Goal: Feedback & Contribution: Submit feedback/report problem

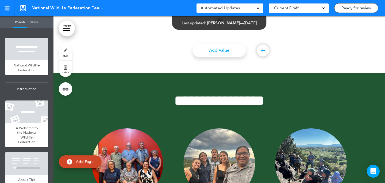
scroll to position [2474, 0]
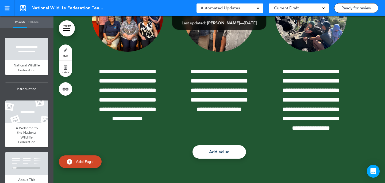
click at [64, 27] on link "MENU" at bounding box center [67, 28] width 16 height 16
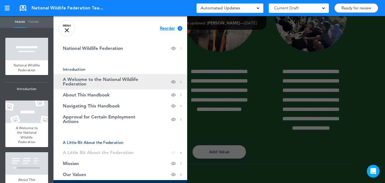
click at [111, 80] on span "A Welcome to the National Wildlife Federation" at bounding box center [107, 81] width 88 height 9
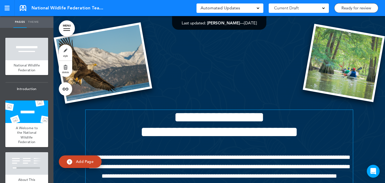
scroll to position [245, 0]
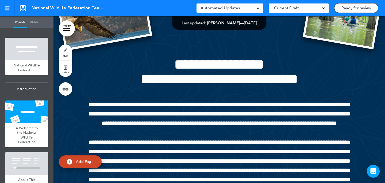
click at [68, 24] on link "MENU" at bounding box center [67, 28] width 16 height 16
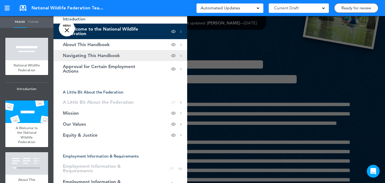
scroll to position [71, 0]
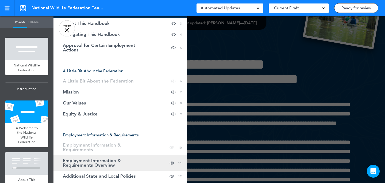
click at [133, 158] on link "Employment Information & Requirements Overview Hide page in table of contents 11" at bounding box center [121, 163] width 134 height 16
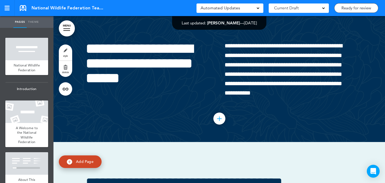
scroll to position [3042, 0]
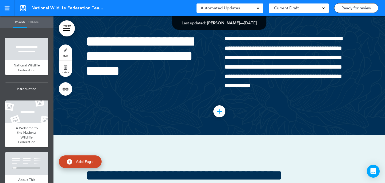
click at [64, 50] on link "style" at bounding box center [65, 52] width 13 height 16
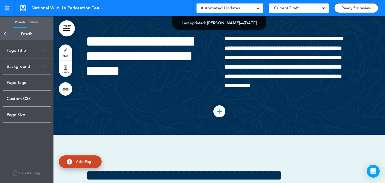
click at [36, 115] on div "Page Size" at bounding box center [27, 114] width 48 height 16
click at [23, 127] on label "Fullscreen" at bounding box center [28, 126] width 32 height 4
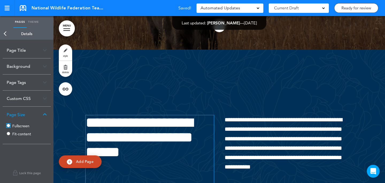
scroll to position [3128, 0]
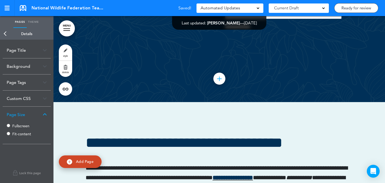
click at [69, 28] on link "MENU" at bounding box center [67, 28] width 16 height 16
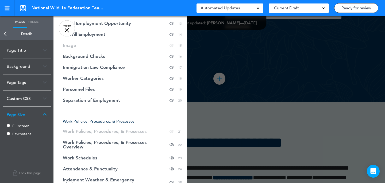
scroll to position [237, 0]
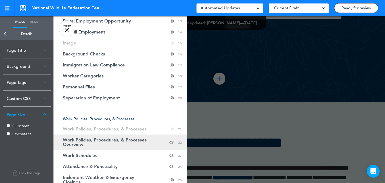
click at [147, 138] on span "Work Policies, Procedures, & Processes Overview" at bounding box center [107, 141] width 88 height 9
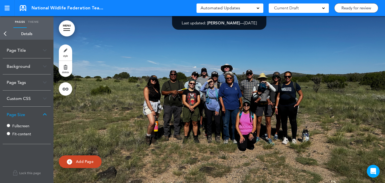
scroll to position [6183, 0]
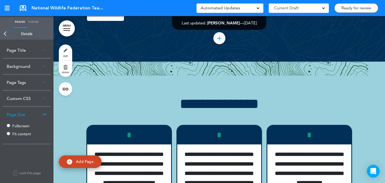
click at [68, 51] on link "style" at bounding box center [65, 52] width 13 height 16
click at [24, 125] on label "Fullscreen" at bounding box center [28, 126] width 32 height 4
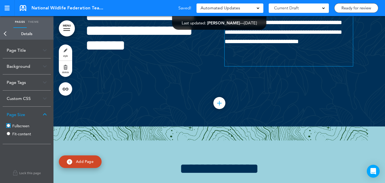
scroll to position [6190, 0]
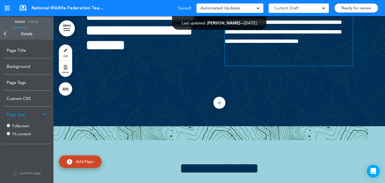
click at [248, 44] on span "**********" at bounding box center [284, 27] width 118 height 34
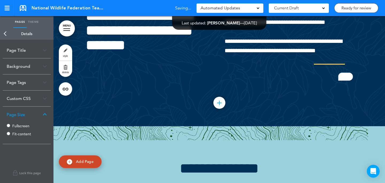
click at [67, 31] on link "MENU" at bounding box center [67, 28] width 16 height 16
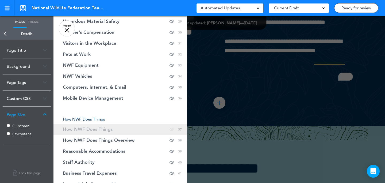
scroll to position [447, 0]
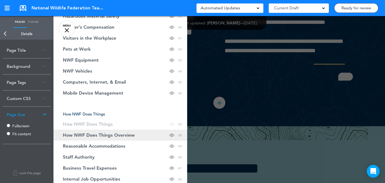
click at [127, 133] on span "How NWF Does Things Overview" at bounding box center [99, 135] width 72 height 5
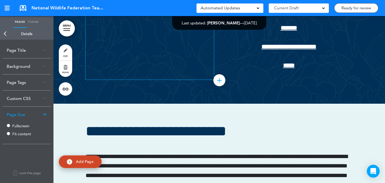
scroll to position [10651, 0]
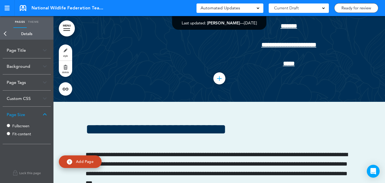
click at [64, 50] on link "style" at bounding box center [65, 52] width 13 height 16
click at [24, 128] on label "Fullscreen" at bounding box center [28, 126] width 32 height 4
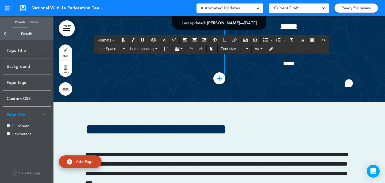
drag, startPoint x: 277, startPoint y: 110, endPoint x: 220, endPoint y: 55, distance: 79.5
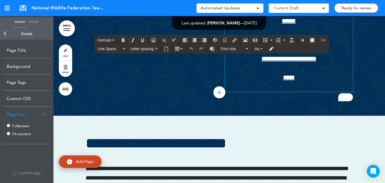
scroll to position [10636, 0]
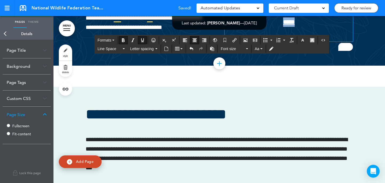
drag, startPoint x: 311, startPoint y: 166, endPoint x: 287, endPoint y: 95, distance: 74.2
click at [187, 40] on icon "Align left" at bounding box center [185, 40] width 4 height 4
click at [265, 40] on icon "Bullet list" at bounding box center [265, 40] width 4 height 4
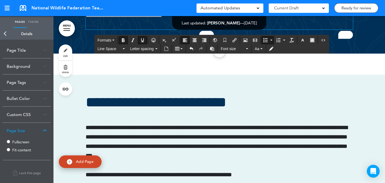
scroll to position [10648, 0]
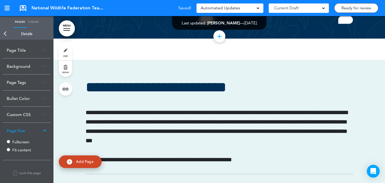
scroll to position [10668, 0]
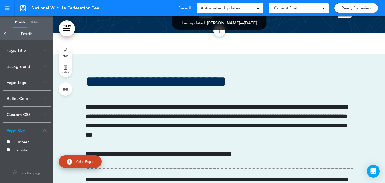
click at [67, 53] on link "style" at bounding box center [65, 52] width 13 height 16
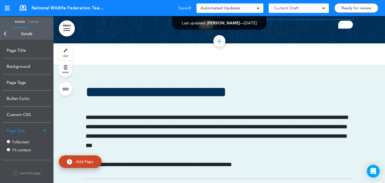
scroll to position [10657, 0]
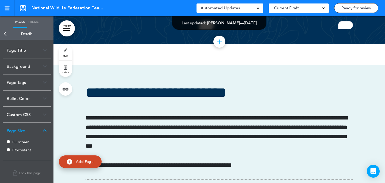
click at [32, 100] on div "Bullet Color" at bounding box center [27, 98] width 48 height 16
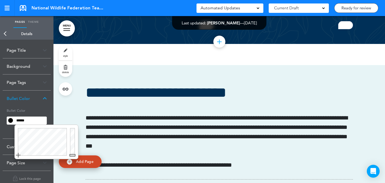
click at [30, 121] on input "******" at bounding box center [30, 120] width 32 height 7
type input "******"
drag, startPoint x: 75, startPoint y: 131, endPoint x: 70, endPoint y: 108, distance: 22.9
click at [70, 108] on body "Checking url availability Make this page common so it is available in other han…" at bounding box center [192, 91] width 385 height 183
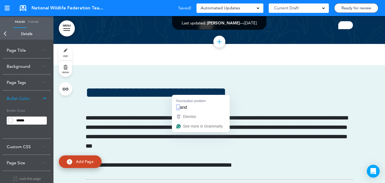
click at [68, 25] on link "MENU" at bounding box center [67, 28] width 16 height 16
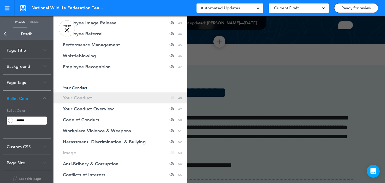
scroll to position [620, 0]
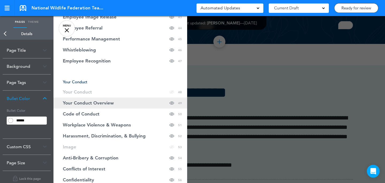
click at [115, 99] on link "Your Conduct Overview Hide page in table of contents 49" at bounding box center [121, 102] width 134 height 11
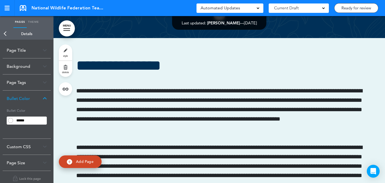
scroll to position [13529, 0]
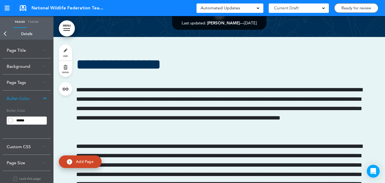
click at [66, 53] on link "style" at bounding box center [65, 52] width 13 height 16
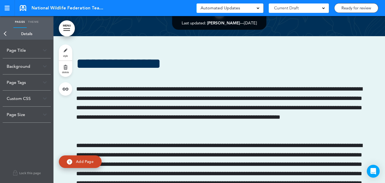
scroll to position [13531, 0]
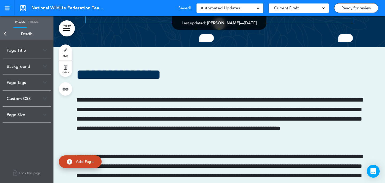
scroll to position [13527, 0]
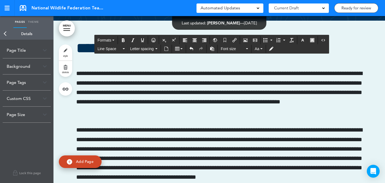
click at [66, 34] on link "MENU" at bounding box center [67, 28] width 16 height 16
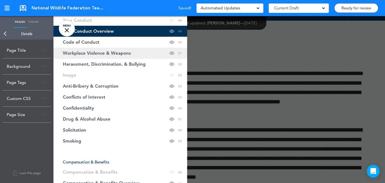
scroll to position [750, 0]
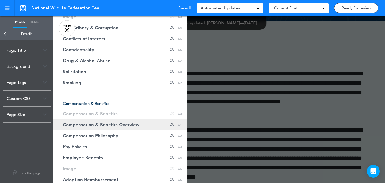
click at [145, 126] on link "Compensation & Benefits Overview Hide page in table of contents 61" at bounding box center [121, 124] width 134 height 11
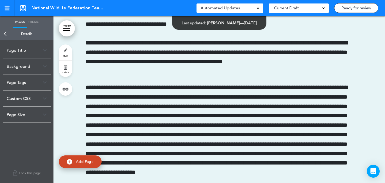
scroll to position [17086, 0]
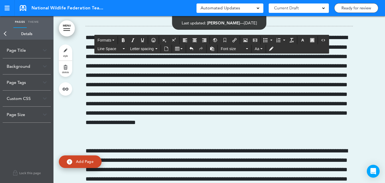
scroll to position [17150, 0]
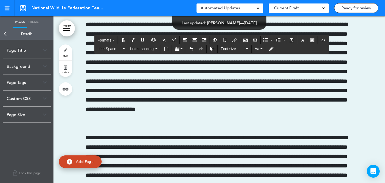
click at [64, 51] on link "style" at bounding box center [65, 52] width 13 height 16
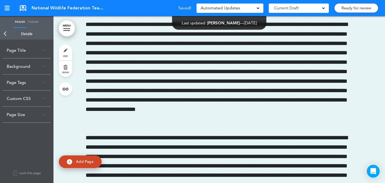
click at [30, 116] on div "Page Size" at bounding box center [27, 114] width 48 height 16
click at [27, 126] on label "Fullscreen" at bounding box center [28, 126] width 32 height 4
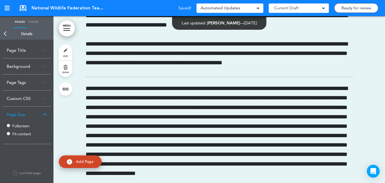
click at [69, 31] on link "MENU" at bounding box center [67, 28] width 16 height 16
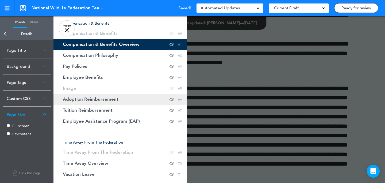
scroll to position [874, 0]
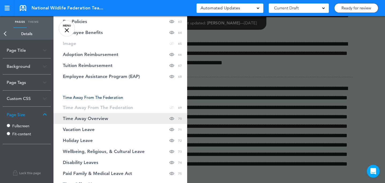
click at [129, 117] on link "Time Away Overview Hide page in table of contents 70" at bounding box center [121, 118] width 134 height 11
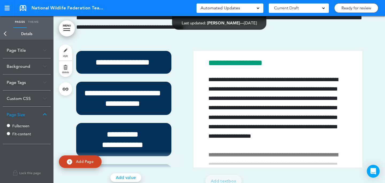
scroll to position [21292, 0]
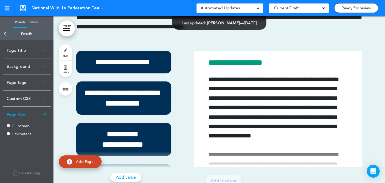
click at [65, 47] on link "style" at bounding box center [65, 52] width 13 height 16
click at [25, 126] on label "Fullscreen" at bounding box center [28, 126] width 32 height 4
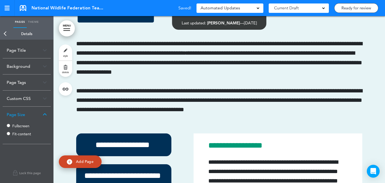
click at [70, 32] on link "MENU" at bounding box center [67, 28] width 16 height 16
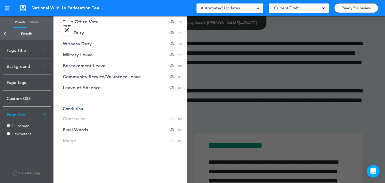
scroll to position [1038, 0]
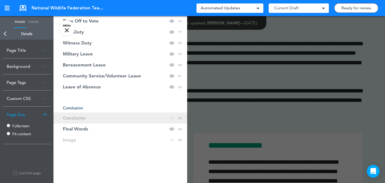
click at [116, 121] on link "Conclusion Hide page in table of contents 83" at bounding box center [121, 117] width 134 height 11
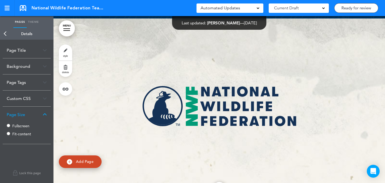
scroll to position [26972, 0]
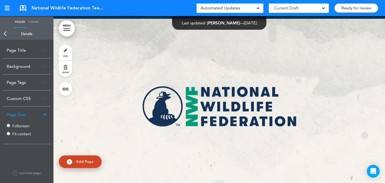
click at [64, 49] on link "style" at bounding box center [65, 52] width 13 height 16
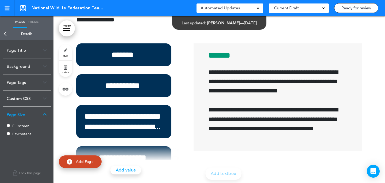
scroll to position [24187, 0]
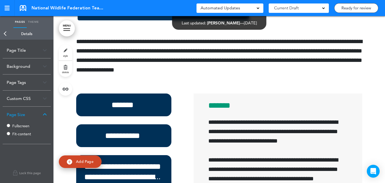
scroll to position [24296, 0]
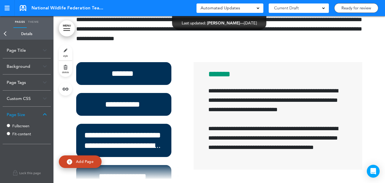
click at [65, 48] on link "style" at bounding box center [65, 52] width 13 height 16
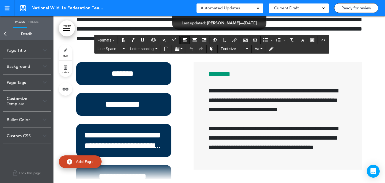
scroll to position [0, 0]
drag, startPoint x: 167, startPoint y: 75, endPoint x: 176, endPoint y: 63, distance: 15.1
click at [268, 39] on icon "Bullet list" at bounding box center [265, 40] width 4 height 4
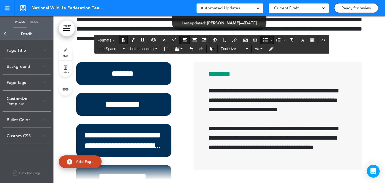
click at [8, 11] on link at bounding box center [7, 8] width 15 height 16
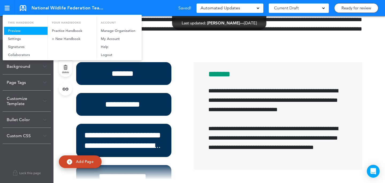
click at [13, 28] on link "Preview" at bounding box center [26, 31] width 44 height 8
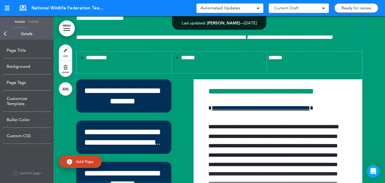
scroll to position [7045, 0]
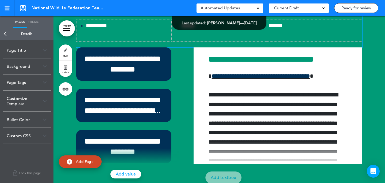
click at [298, 41] on td "******" at bounding box center [314, 31] width 95 height 22
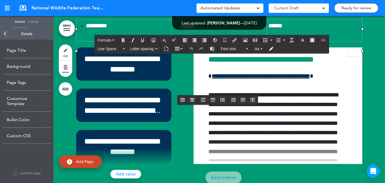
click at [304, 47] on div "********* ****** ******" at bounding box center [219, 34] width 286 height 28
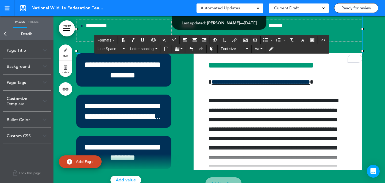
click at [304, 41] on td "******" at bounding box center [314, 31] width 95 height 22
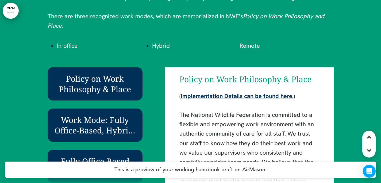
scroll to position [6222, 0]
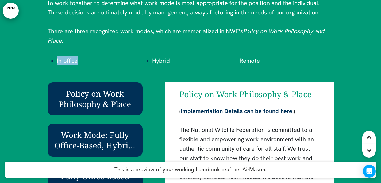
drag, startPoint x: 100, startPoint y: 60, endPoint x: 53, endPoint y: 62, distance: 47.1
click at [57, 62] on li "In-office" at bounding box center [99, 60] width 85 height 9
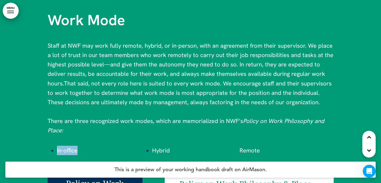
scroll to position [6122, 0]
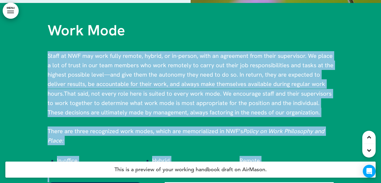
drag, startPoint x: 121, startPoint y: 35, endPoint x: 45, endPoint y: 32, distance: 76.0
click at [43, 33] on div "Work Mode Staff at NWF may work fully remote, hybrid, or in-person, with an agr…" at bounding box center [190, 164] width 381 height 322
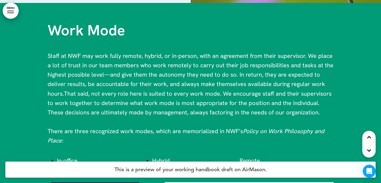
click at [57, 34] on span "Work Mode" at bounding box center [87, 30] width 78 height 19
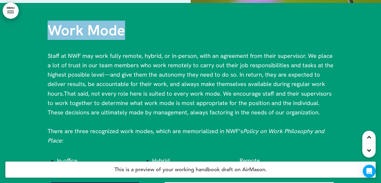
drag, startPoint x: 49, startPoint y: 30, endPoint x: 126, endPoint y: 34, distance: 76.6
click at [126, 34] on h1 "Work Mode" at bounding box center [191, 30] width 286 height 15
copy span "Work Mode"
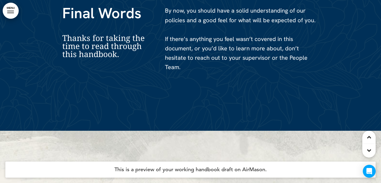
scroll to position [19569, 0]
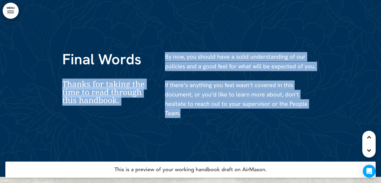
drag, startPoint x: 126, startPoint y: 62, endPoint x: 55, endPoint y: 62, distance: 70.6
click at [55, 62] on div "Final Words Thanks for taking the time to read through this handbook. By now, y…" at bounding box center [190, 80] width 381 height 193
copy div "Thanks for taking the time to read through this handbook. By now, you should ha…"
drag, startPoint x: 95, startPoint y: 80, endPoint x: 70, endPoint y: 58, distance: 32.8
click at [95, 80] on span "Thanks for taking the time to read through this handbook." at bounding box center [103, 92] width 82 height 27
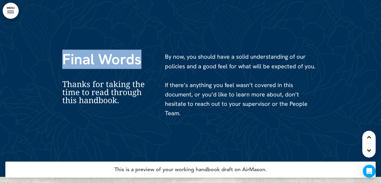
drag, startPoint x: 66, startPoint y: 59, endPoint x: 147, endPoint y: 33, distance: 85.6
click at [145, 59] on h1 "Final Words" at bounding box center [107, 59] width 90 height 15
copy span "Final Words"
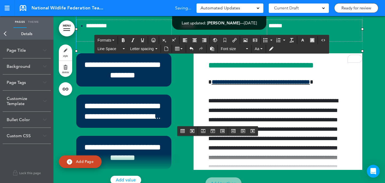
scroll to position [27109, 0]
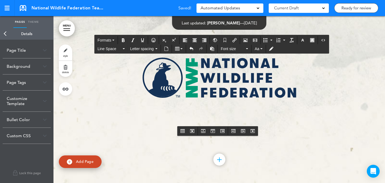
drag, startPoint x: 154, startPoint y: 140, endPoint x: 149, endPoint y: 142, distance: 5.5
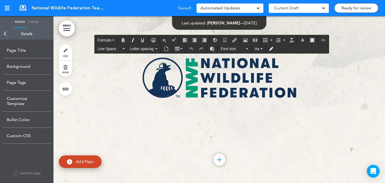
drag, startPoint x: 120, startPoint y: 134, endPoint x: 162, endPoint y: 73, distance: 74.1
click at [294, 39] on icon "Clear formatting" at bounding box center [292, 40] width 4 height 4
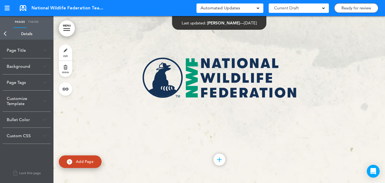
scroll to position [27110, 0]
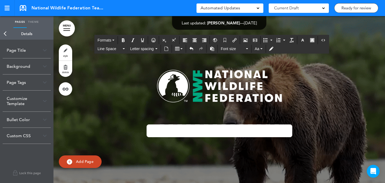
scroll to position [840, 0]
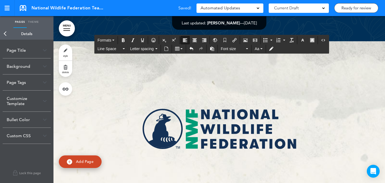
scroll to position [26929, 0]
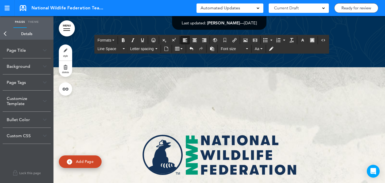
click at [70, 50] on link "style" at bounding box center [65, 52] width 13 height 16
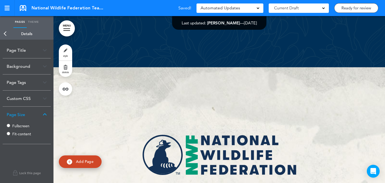
click at [22, 68] on div "Background" at bounding box center [27, 66] width 48 height 16
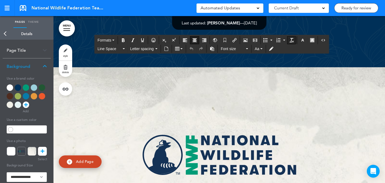
click at [292, 38] on icon "Clear formatting" at bounding box center [292, 40] width 4 height 4
click at [303, 40] on icon "button" at bounding box center [303, 40] width 4 height 4
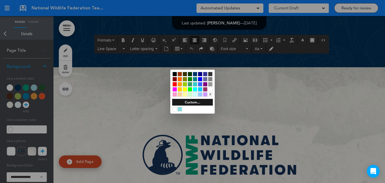
click at [178, 109] on div at bounding box center [180, 109] width 5 height 5
click at [251, 95] on div at bounding box center [192, 91] width 385 height 183
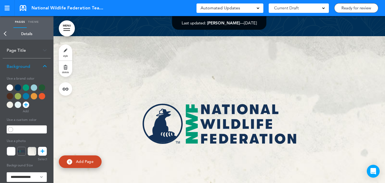
scroll to position [26955, 0]
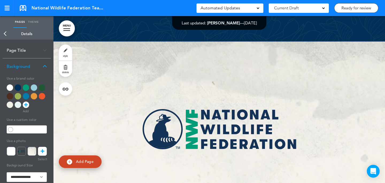
click at [16, 95] on div at bounding box center [18, 96] width 6 height 6
type input "******"
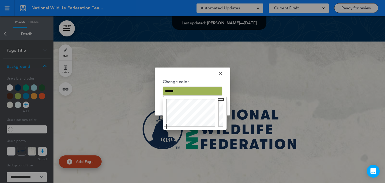
click at [170, 94] on input "******" at bounding box center [192, 90] width 59 height 9
click at [243, 64] on div at bounding box center [192, 91] width 385 height 183
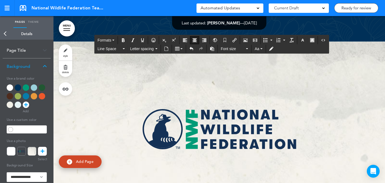
drag, startPoint x: 266, startPoint y: 62, endPoint x: 285, endPoint y: 46, distance: 23.9
drag, startPoint x: 301, startPoint y: 41, endPoint x: 295, endPoint y: 44, distance: 6.8
click at [301, 41] on button "button" at bounding box center [303, 39] width 9 height 7
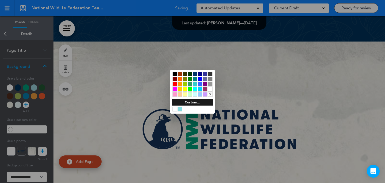
click at [182, 100] on div "Custom..." at bounding box center [192, 102] width 41 height 7
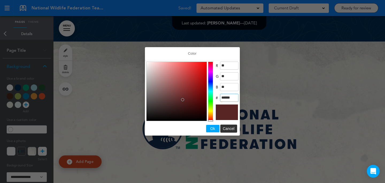
click at [228, 98] on input "******" at bounding box center [229, 98] width 18 height 8
paste input "Color"
type input "******"
drag, startPoint x: 214, startPoint y: 128, endPoint x: 274, endPoint y: 103, distance: 65.3
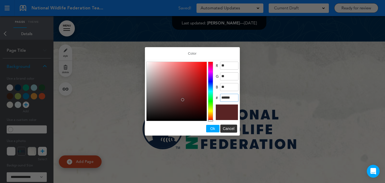
click at [214, 128] on span "Ok" at bounding box center [213, 128] width 5 height 4
click at [274, 103] on div at bounding box center [192, 91] width 385 height 183
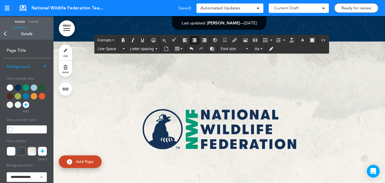
drag, startPoint x: 244, startPoint y: 119, endPoint x: 236, endPoint y: 78, distance: 41.1
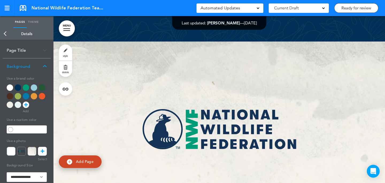
click at [66, 31] on link "MENU" at bounding box center [67, 28] width 16 height 16
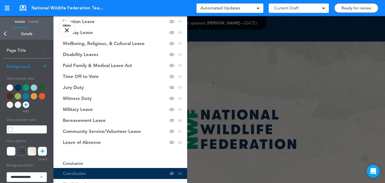
scroll to position [885, 0]
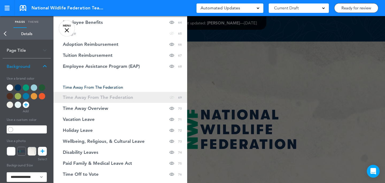
click at [137, 99] on link "Time Away From The Federation Hide page in table of contents 69" at bounding box center [121, 97] width 134 height 11
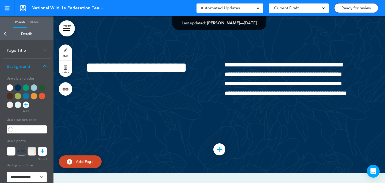
scroll to position [21104, 0]
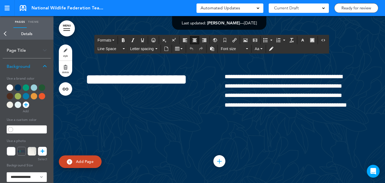
drag, startPoint x: 248, startPoint y: 74, endPoint x: 284, endPoint y: 49, distance: 43.4
click at [300, 39] on button "button" at bounding box center [303, 39] width 9 height 7
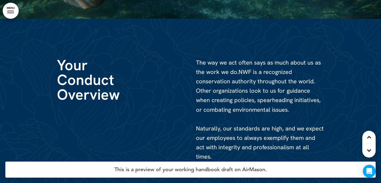
scroll to position [11279, 0]
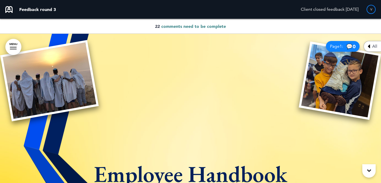
click at [212, 27] on span "comments need to be complete" at bounding box center [193, 26] width 65 height 5
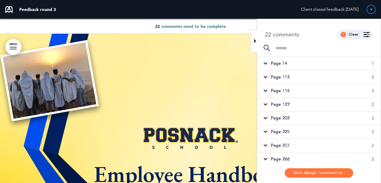
click at [304, 65] on div "Page 14 1" at bounding box center [319, 63] width 124 height 13
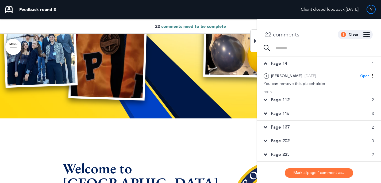
scroll to position [289, 0]
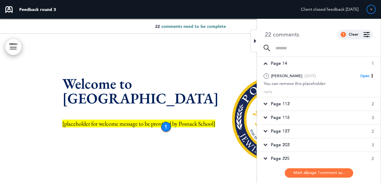
click at [305, 105] on div "Page 112 2" at bounding box center [319, 103] width 124 height 13
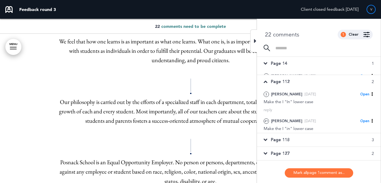
scroll to position [12067, 0]
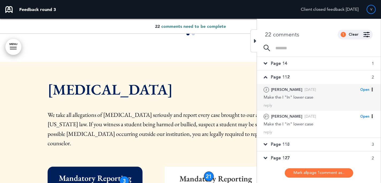
click at [306, 99] on div "Make the I "In" lower case" at bounding box center [319, 97] width 110 height 6
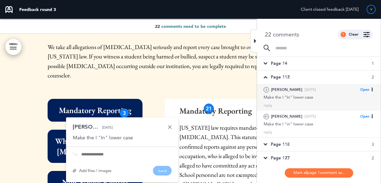
scroll to position [12149, 0]
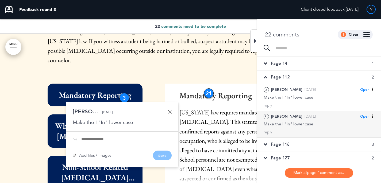
click at [313, 127] on div "21 Stacey L. Wed, Aug 6 Open Mark as Open Mark as Completed Mark as Please clar…" at bounding box center [319, 123] width 124 height 27
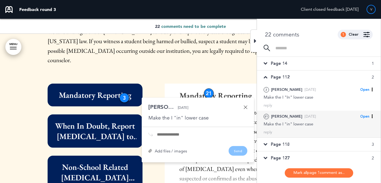
scroll to position [12145, 0]
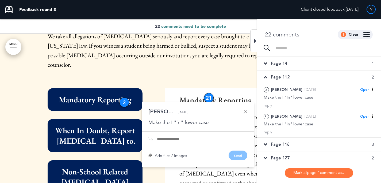
click at [302, 143] on div "Page 118 3" at bounding box center [319, 143] width 124 height 13
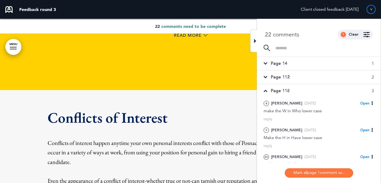
scroll to position [12497, 0]
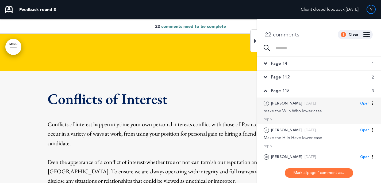
click at [310, 113] on div "make the W in Who lower case" at bounding box center [319, 111] width 110 height 6
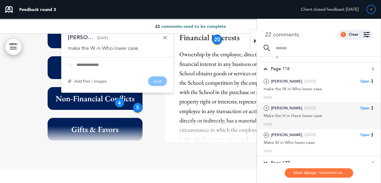
scroll to position [66, 0]
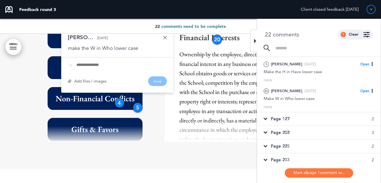
click at [307, 120] on div "Page 127 2" at bounding box center [319, 118] width 124 height 13
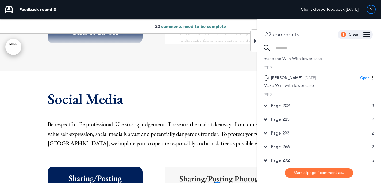
click at [307, 105] on div "Page 202 3" at bounding box center [319, 105] width 124 height 13
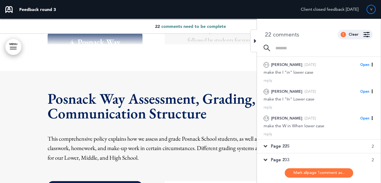
click at [294, 149] on div "Page 225 2" at bounding box center [319, 145] width 124 height 13
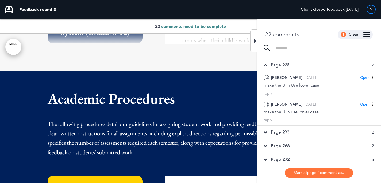
scroll to position [67, 0]
click at [296, 133] on div "Page 233 2" at bounding box center [319, 131] width 124 height 13
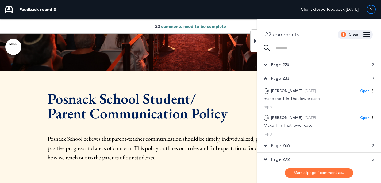
click at [289, 150] on div "Page 266 2" at bounding box center [319, 145] width 124 height 13
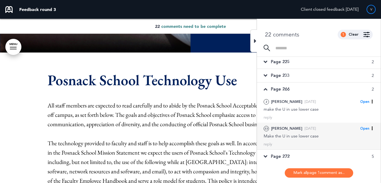
scroll to position [70, 0]
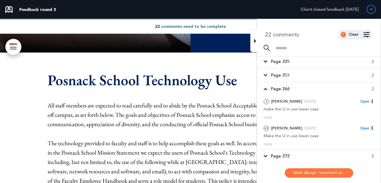
click at [289, 152] on div "Page 272 5" at bounding box center [319, 155] width 124 height 13
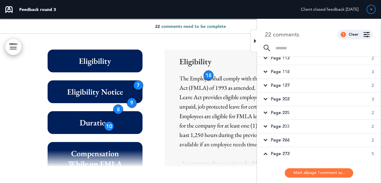
scroll to position [0, 0]
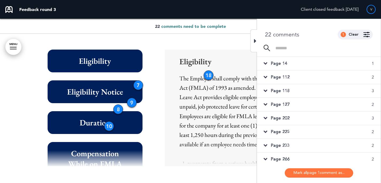
click at [322, 60] on div "Page 14 1" at bounding box center [319, 63] width 124 height 13
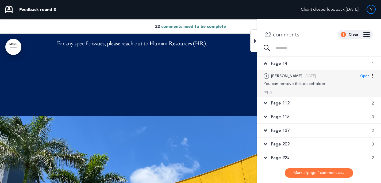
scroll to position [289, 0]
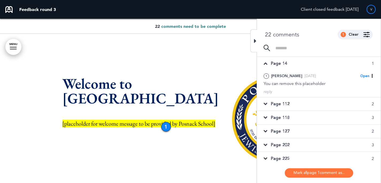
click at [320, 107] on div "Page 112 2" at bounding box center [319, 103] width 124 height 13
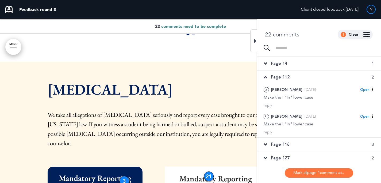
click at [307, 141] on div "Page 118 3" at bounding box center [319, 143] width 124 height 13
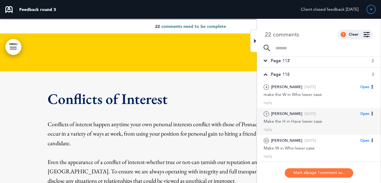
scroll to position [46, 0]
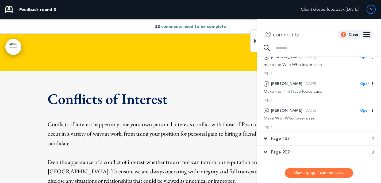
click at [306, 135] on div "Page 127 2" at bounding box center [319, 138] width 124 height 13
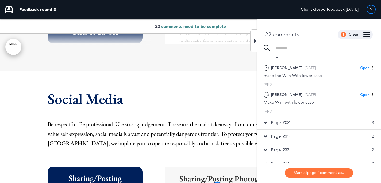
scroll to position [50, 0]
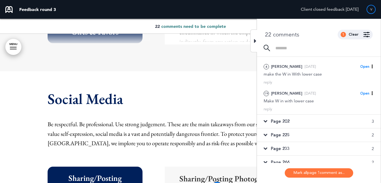
click at [307, 124] on div "Page 202 3" at bounding box center [319, 120] width 124 height 13
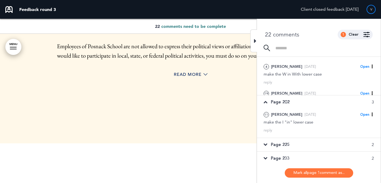
scroll to position [20499, 0]
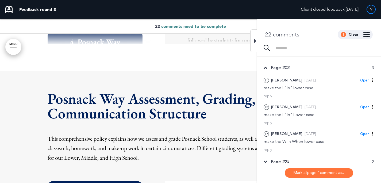
click at [289, 164] on div "22 comments 1 Clear Made by... Any one All Stacey Levy ( SLevy@posnackschool.or…" at bounding box center [319, 110] width 124 height 182
click at [291, 157] on div "Page 225 2" at bounding box center [319, 160] width 124 height 13
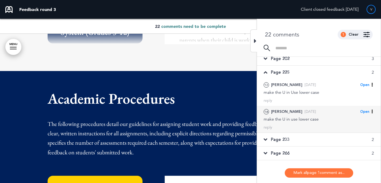
scroll to position [59, 0]
click at [302, 129] on div "reply" at bounding box center [319, 127] width 110 height 5
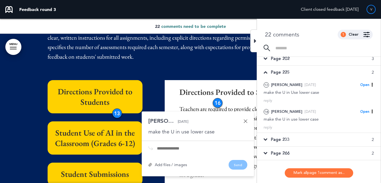
click at [302, 137] on div "Page 233 2" at bounding box center [319, 139] width 124 height 13
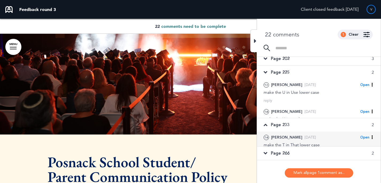
scroll to position [0, 0]
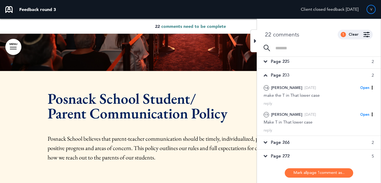
click at [302, 137] on div "Page 266 2" at bounding box center [319, 142] width 124 height 13
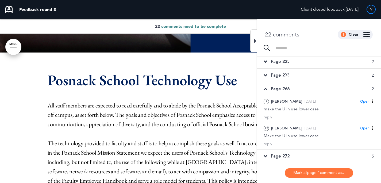
click at [295, 153] on div "Page 272 5" at bounding box center [319, 155] width 124 height 13
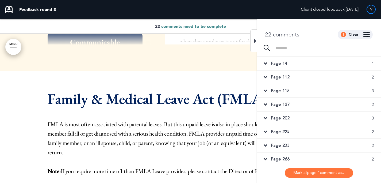
click at [320, 61] on div "Page 14 1" at bounding box center [319, 63] width 124 height 13
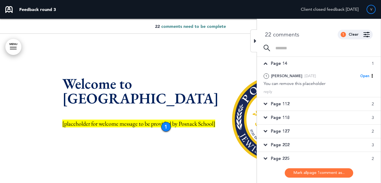
click at [309, 105] on div "Page 112 2" at bounding box center [319, 103] width 124 height 13
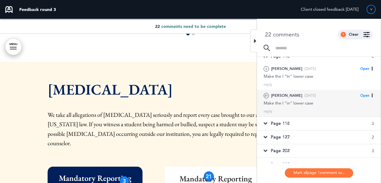
click at [310, 112] on div "reply" at bounding box center [319, 111] width 110 height 5
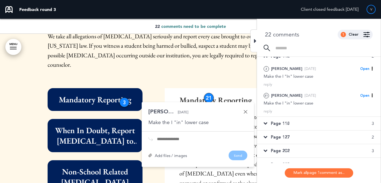
click at [308, 123] on div "Page 118 3" at bounding box center [319, 123] width 124 height 13
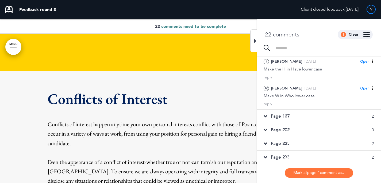
click at [305, 149] on div "Page 225 2" at bounding box center [319, 143] width 124 height 13
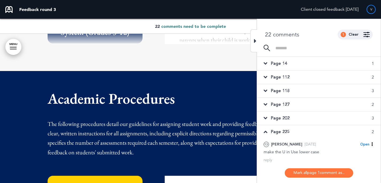
click at [325, 66] on div "Page 14 1" at bounding box center [319, 63] width 124 height 13
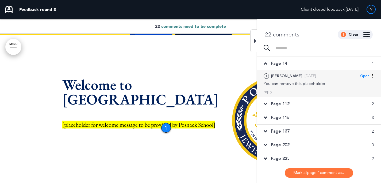
click at [329, 85] on div "You can remove this placeholder" at bounding box center [319, 84] width 110 height 6
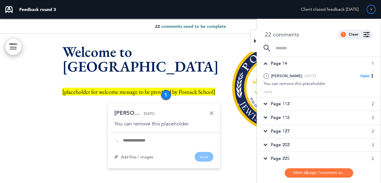
scroll to position [312, 0]
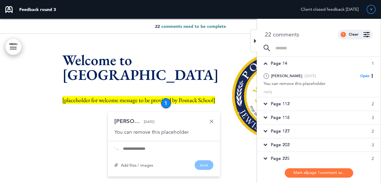
click at [323, 101] on div "Page 112 2" at bounding box center [319, 103] width 124 height 13
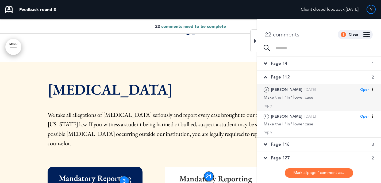
click at [311, 98] on div "Make the I "In" lower case" at bounding box center [319, 97] width 110 height 6
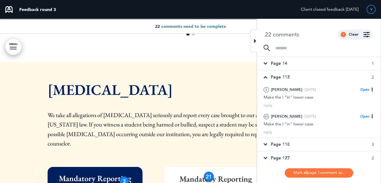
scroll to position [12066, 0]
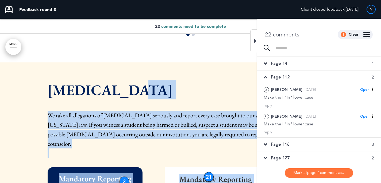
drag, startPoint x: 128, startPoint y: 64, endPoint x: 45, endPoint y: 64, distance: 82.4
click at [45, 64] on div "Child Abuse We take all allegations of child abuse seriously and report every c…" at bounding box center [190, 186] width 381 height 248
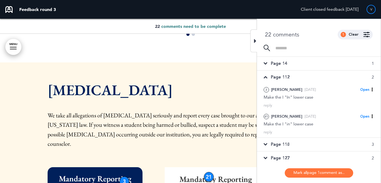
click at [87, 82] on div "Child Abuse We take all allegations of child abuse seriously and report every c…" at bounding box center [191, 119] width 286 height 75
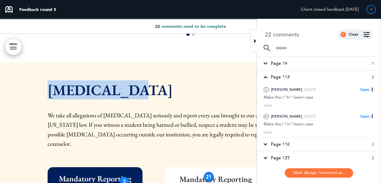
drag, startPoint x: 97, startPoint y: 65, endPoint x: 75, endPoint y: 43, distance: 31.6
click at [50, 82] on h1 "[MEDICAL_DATA]" at bounding box center [191, 89] width 286 height 15
copy h1 "[MEDICAL_DATA]"
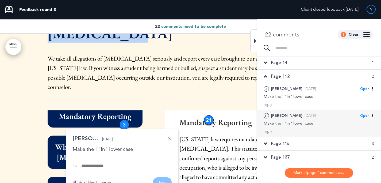
scroll to position [1, 0]
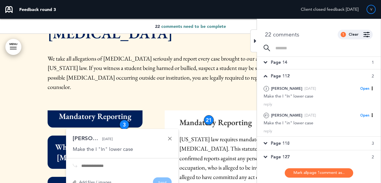
click at [292, 142] on div "Page 118 3" at bounding box center [319, 142] width 124 height 13
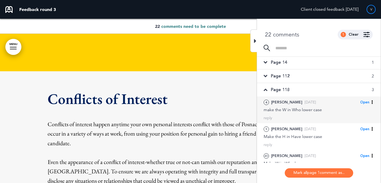
click at [301, 106] on div "4 Stacey L. Wed, Aug 6 Open Mark as Open Mark as Completed Mark as Please clari…" at bounding box center [319, 106] width 110 height 14
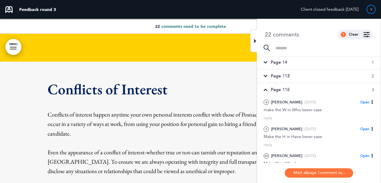
scroll to position [12507, 0]
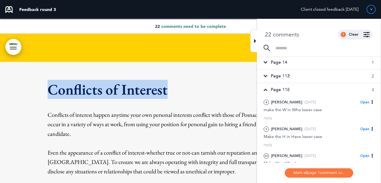
drag, startPoint x: 169, startPoint y: 53, endPoint x: 51, endPoint y: 55, distance: 118.5
click at [51, 82] on h1 "Conflicts of Interest" at bounding box center [191, 89] width 286 height 15
copy h1 "Conflicts of Interest"
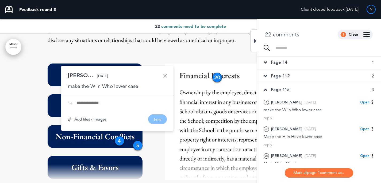
scroll to position [12634, 0]
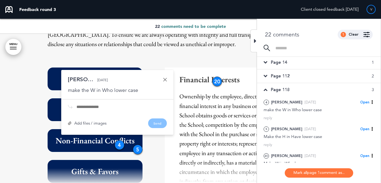
click at [146, 117] on div "Financial Interests Inside Information Non-Financial Conflicts Gifts & Favors E…" at bounding box center [101, 125] width 106 height 116
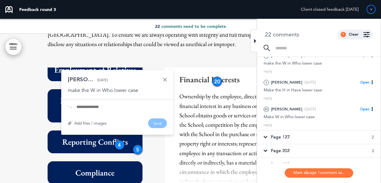
scroll to position [57, 0]
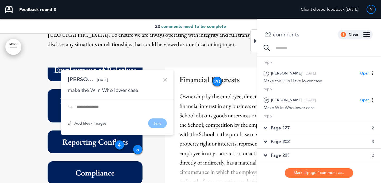
click at [305, 129] on div "Page 127 2" at bounding box center [319, 127] width 124 height 13
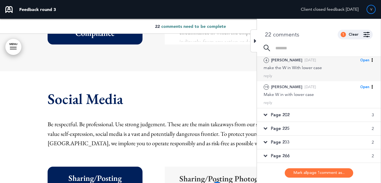
scroll to position [44, 0]
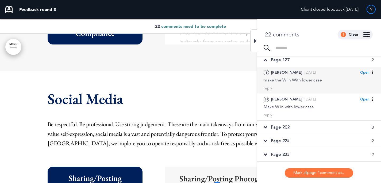
click at [311, 77] on div "make the W in With lower case" at bounding box center [319, 80] width 110 height 6
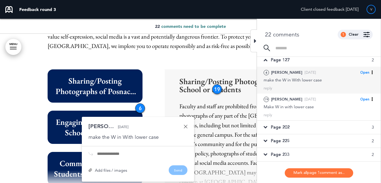
scroll to position [12876, 0]
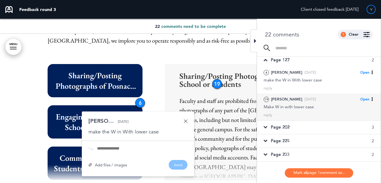
click at [314, 106] on div "Make W in with lower case" at bounding box center [319, 107] width 110 height 6
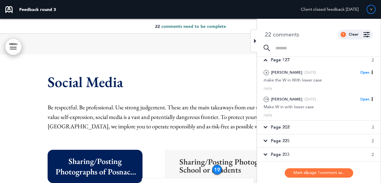
scroll to position [12782, 0]
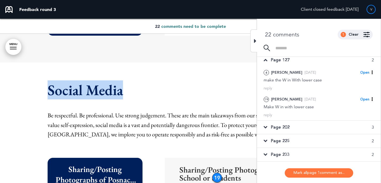
drag, startPoint x: 122, startPoint y: 58, endPoint x: 75, endPoint y: 31, distance: 54.3
click at [49, 82] on h1 "Social Media" at bounding box center [191, 89] width 286 height 15
copy h1 "Social Media"
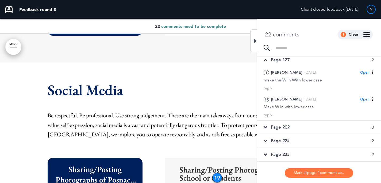
click at [328, 126] on div "Page 202 3" at bounding box center [319, 126] width 124 height 13
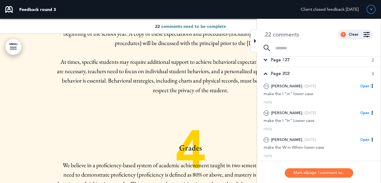
scroll to position [20499, 0]
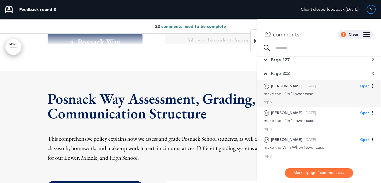
click at [326, 92] on div "make the I "in" lower case" at bounding box center [319, 94] width 110 height 6
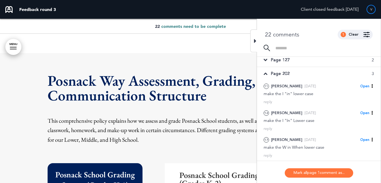
scroll to position [20517, 0]
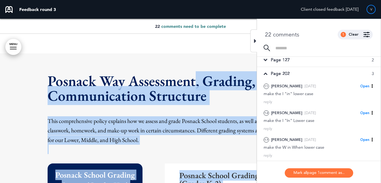
drag, startPoint x: 193, startPoint y: 45, endPoint x: 45, endPoint y: 45, distance: 147.9
click at [45, 53] on div "Posnack Way Assessment, Grading, & Communication Structure This comprehensive p…" at bounding box center [190, 179] width 381 height 253
drag, startPoint x: 47, startPoint y: 46, endPoint x: 190, endPoint y: 48, distance: 142.6
click at [189, 53] on div "Posnack Way Assessment, Grading, & Communication Structure This comprehensive p…" at bounding box center [190, 179] width 381 height 253
click at [190, 73] on h1 "Posnack Way Assessment, Grading, & Communication Structure" at bounding box center [191, 87] width 286 height 29
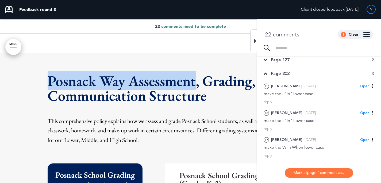
drag, startPoint x: 132, startPoint y: 47, endPoint x: 49, endPoint y: 44, distance: 83.0
click at [49, 73] on h1 "Posnack Way Assessment, Grading, & Communication Structure" at bounding box center [191, 87] width 286 height 29
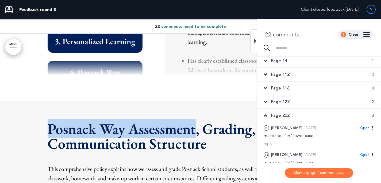
scroll to position [2, 0]
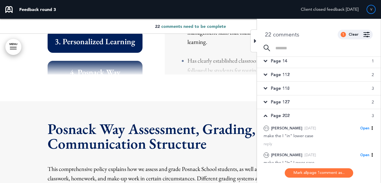
click at [334, 101] on div "Page 127 2" at bounding box center [319, 101] width 124 height 13
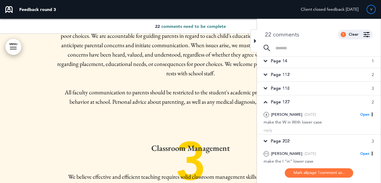
scroll to position [12773, 0]
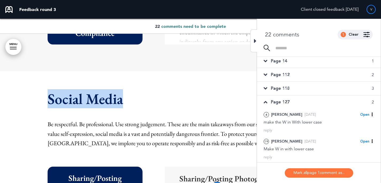
drag, startPoint x: 135, startPoint y: 64, endPoint x: 50, endPoint y: 64, distance: 84.3
click at [50, 91] on h1 "Social Media" at bounding box center [191, 98] width 286 height 15
copy h1 "Social Media"
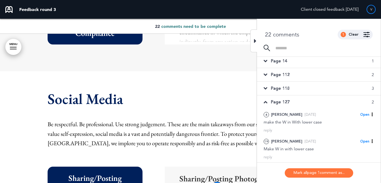
click at [314, 86] on div "Page 118 3" at bounding box center [319, 88] width 124 height 13
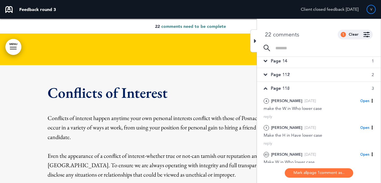
scroll to position [12497, 0]
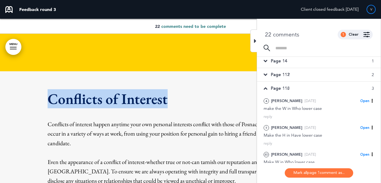
drag, startPoint x: 176, startPoint y: 66, endPoint x: 48, endPoint y: 60, distance: 128.6
click at [48, 91] on h1 "Conflicts of Interest" at bounding box center [191, 98] width 286 height 15
copy h1 "Conflicts of Interest"
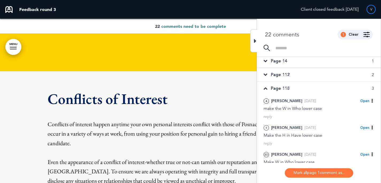
click at [308, 72] on div "Page 112 2" at bounding box center [319, 74] width 124 height 13
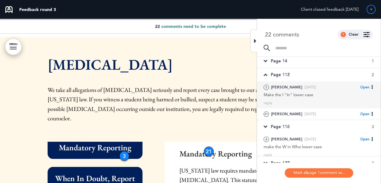
scroll to position [12067, 0]
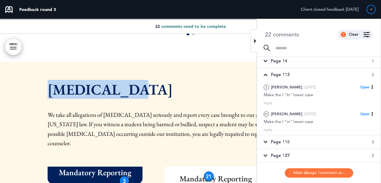
drag, startPoint x: 131, startPoint y: 64, endPoint x: 51, endPoint y: 62, distance: 79.7
click at [51, 82] on h1 "[MEDICAL_DATA]" at bounding box center [191, 89] width 286 height 15
copy h1 "[MEDICAL_DATA]"
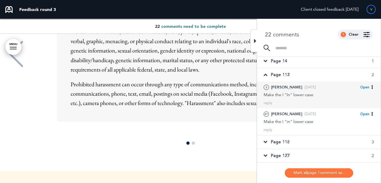
scroll to position [0, 0]
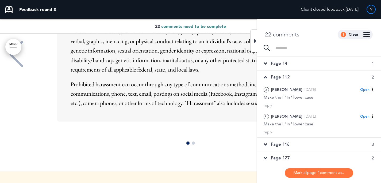
click at [308, 66] on div "Page 14 1" at bounding box center [319, 63] width 124 height 13
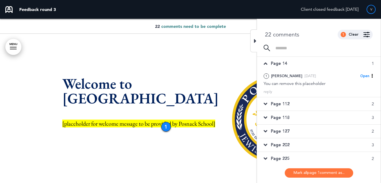
scroll to position [43, 0]
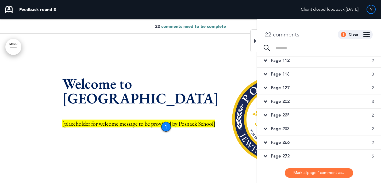
click at [305, 107] on div "Page 202 3" at bounding box center [319, 101] width 124 height 13
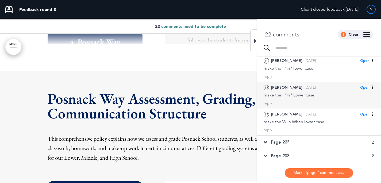
scroll to position [84, 0]
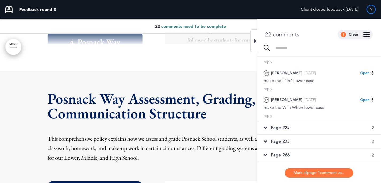
click at [301, 130] on div "Page 225 2" at bounding box center [319, 127] width 124 height 13
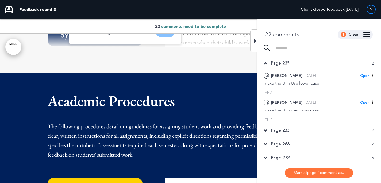
scroll to position [20752, 0]
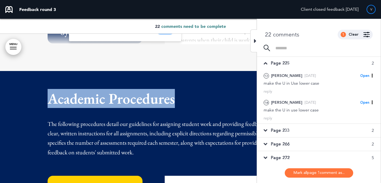
drag, startPoint x: 173, startPoint y: 64, endPoint x: 51, endPoint y: 66, distance: 122.5
click at [51, 89] on span "Academic Procedures" at bounding box center [111, 98] width 127 height 19
copy span "Academic Procedures"
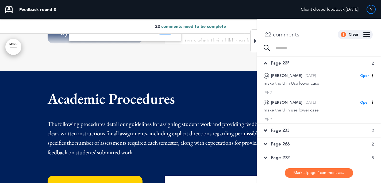
click at [312, 131] on div "Page 233 2" at bounding box center [319, 130] width 124 height 13
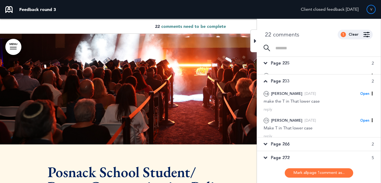
scroll to position [21192, 0]
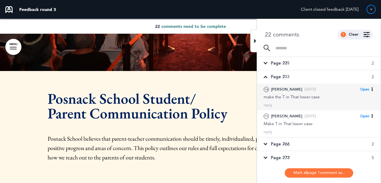
click at [322, 98] on div "make the T in That lower case" at bounding box center [319, 97] width 110 height 6
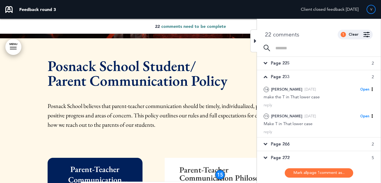
scroll to position [21182, 0]
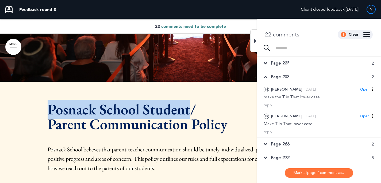
drag, startPoint x: 189, startPoint y: 72, endPoint x: 49, endPoint y: 74, distance: 140.2
click at [49, 102] on h1 "Posnack School Student/ Parent Communication Policy" at bounding box center [191, 116] width 286 height 29
copy h1 "Posnack School Student"
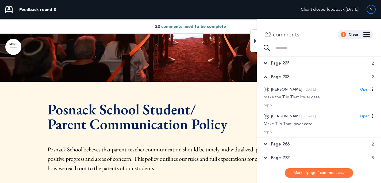
click at [309, 141] on div "Page 266 2" at bounding box center [319, 143] width 124 height 13
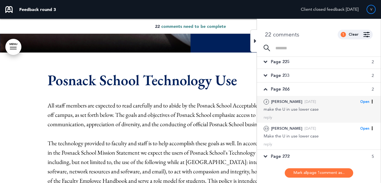
scroll to position [70, 0]
click at [320, 104] on div "2 Stacey L. Wed, Aug 6 Open Mark as Open Mark as Completed Mark as Please clari…" at bounding box center [319, 101] width 110 height 6
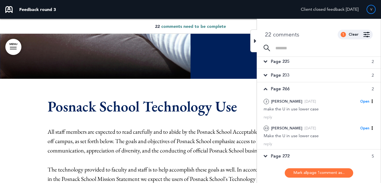
scroll to position [6870, 0]
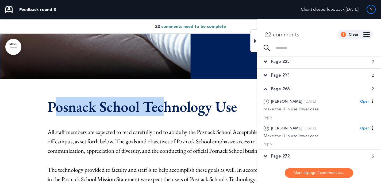
drag, startPoint x: 167, startPoint y: 90, endPoint x: 52, endPoint y: 95, distance: 114.6
click at [52, 99] on h1 "Posnack School Technology Use" at bounding box center [191, 106] width 286 height 15
drag, startPoint x: 52, startPoint y: 95, endPoint x: 50, endPoint y: 92, distance: 4.0
click at [52, 99] on h1 "Posnack School Technology Use" at bounding box center [191, 106] width 286 height 15
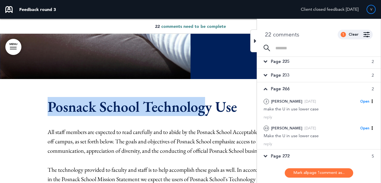
drag, startPoint x: 50, startPoint y: 92, endPoint x: 205, endPoint y: 82, distance: 155.2
click at [205, 99] on h1 "Posnack School Technology Use" at bounding box center [191, 106] width 286 height 15
copy h1 "Posnack School Technolog"
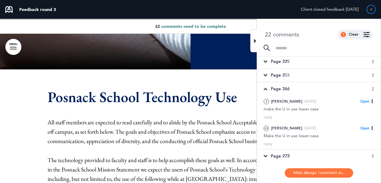
click at [289, 156] on span "Page 272" at bounding box center [280, 156] width 19 height 6
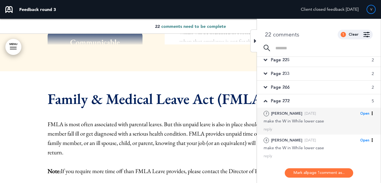
scroll to position [72, 0]
click at [304, 123] on div "7 Stacey L. Wed, Aug 6 Open Mark as Open Mark as Completed Mark as Please clari…" at bounding box center [319, 120] width 124 height 27
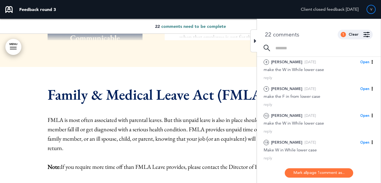
scroll to position [15813, 0]
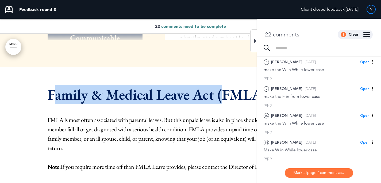
drag, startPoint x: 216, startPoint y: 58, endPoint x: 52, endPoint y: 56, distance: 163.2
click at [52, 87] on h1 "Family & Medical Leave Act (FMLA)" at bounding box center [191, 94] width 286 height 15
drag, startPoint x: 50, startPoint y: 56, endPoint x: 217, endPoint y: 58, distance: 166.7
click at [217, 87] on h1 "Family & Medical Leave Act (FMLA)" at bounding box center [191, 94] width 286 height 15
copy h1 "Family & Medical Leave Act"
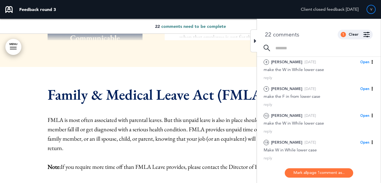
click at [326, 175] on button "Mark all page 1 comment as..." at bounding box center [319, 172] width 68 height 9
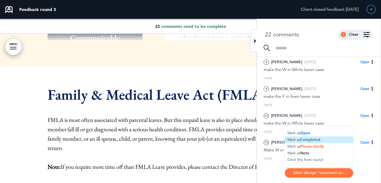
click at [324, 140] on li "Mark as Completed" at bounding box center [319, 139] width 68 height 7
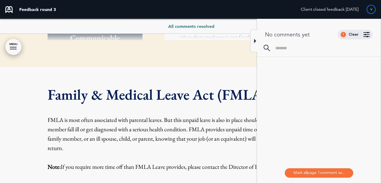
scroll to position [0, 0]
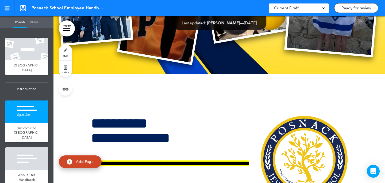
scroll to position [290, 0]
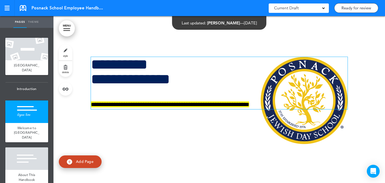
click at [218, 89] on div "**********" at bounding box center [219, 83] width 257 height 52
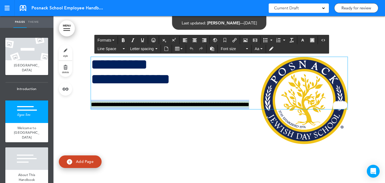
drag, startPoint x: 214, startPoint y: 87, endPoint x: 243, endPoint y: 107, distance: 35.8
click at [243, 107] on div "**********" at bounding box center [219, 83] width 257 height 52
drag, startPoint x: 247, startPoint y: 105, endPoint x: 86, endPoint y: 104, distance: 160.8
click at [86, 104] on div "**********" at bounding box center [220, 111] width 268 height 148
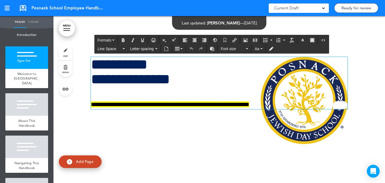
click at [148, 82] on h1 "**********" at bounding box center [219, 71] width 257 height 29
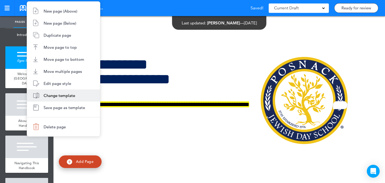
click at [54, 90] on li "Change template" at bounding box center [63, 95] width 73 height 12
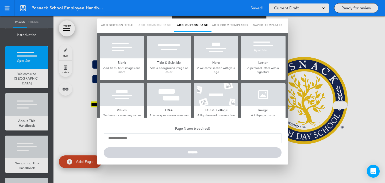
type input "**********"
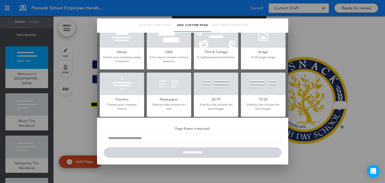
scroll to position [59, 0]
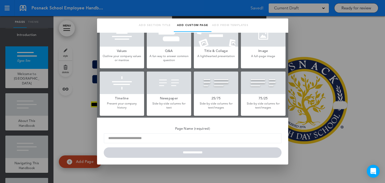
click at [161, 82] on div at bounding box center [169, 82] width 44 height 22
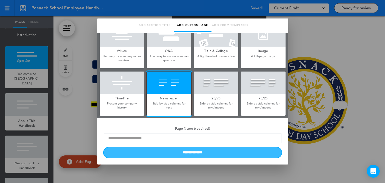
click at [198, 152] on input "**********" at bounding box center [193, 152] width 178 height 10
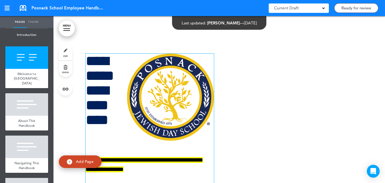
click at [154, 103] on img at bounding box center [170, 97] width 87 height 87
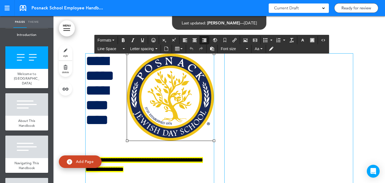
click at [272, 71] on div at bounding box center [289, 128] width 128 height 149
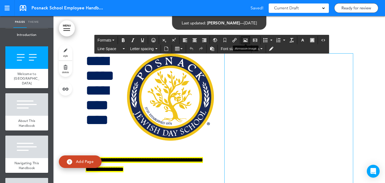
click at [246, 37] on button "Airmason image" at bounding box center [245, 39] width 9 height 7
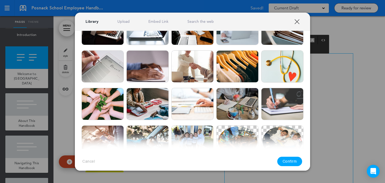
scroll to position [174, 0]
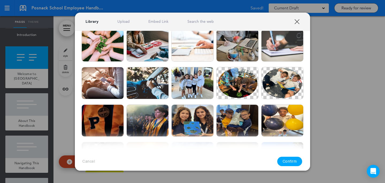
click at [22, 62] on div at bounding box center [192, 91] width 385 height 183
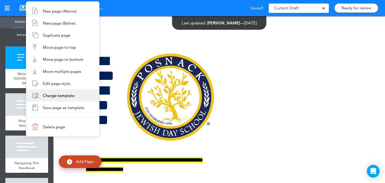
click at [65, 97] on span "Change template" at bounding box center [59, 95] width 32 height 5
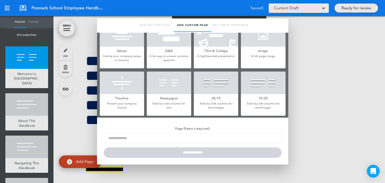
type input "**********"
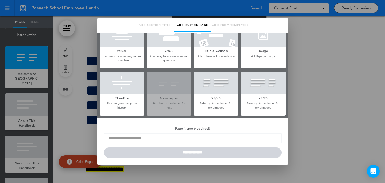
click at [208, 83] on div at bounding box center [216, 82] width 44 height 22
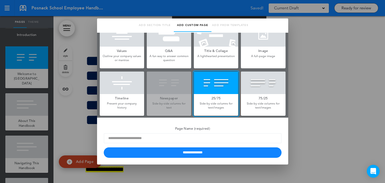
click at [252, 86] on div at bounding box center [263, 82] width 44 height 22
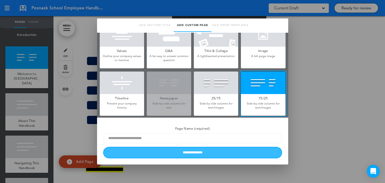
click at [232, 153] on input "**********" at bounding box center [193, 152] width 178 height 10
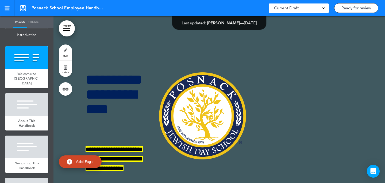
click at [299, 78] on div at bounding box center [306, 137] width 94 height 166
click at [244, 93] on div "**********" at bounding box center [220, 137] width 268 height 166
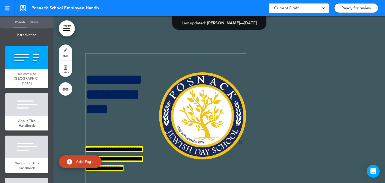
click at [222, 98] on img at bounding box center [202, 115] width 87 height 87
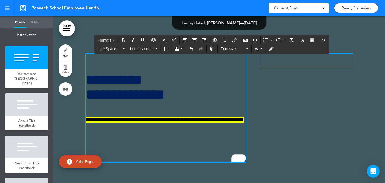
click at [285, 65] on div at bounding box center [306, 60] width 94 height 13
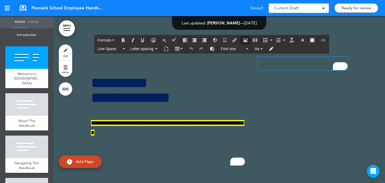
click at [242, 41] on button "Airmason image" at bounding box center [245, 39] width 9 height 7
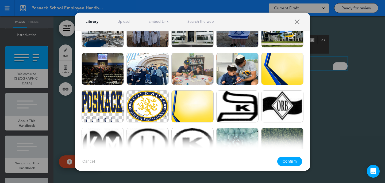
scroll to position [320, 0]
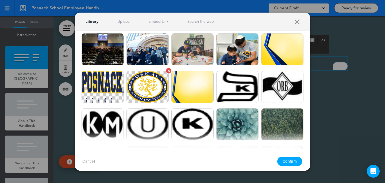
click at [151, 87] on img at bounding box center [148, 87] width 42 height 32
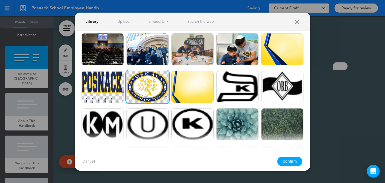
click at [286, 162] on button "Confirm" at bounding box center [289, 160] width 25 height 9
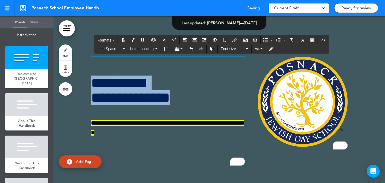
drag, startPoint x: 192, startPoint y: 111, endPoint x: 91, endPoint y: 88, distance: 103.2
click at [91, 88] on div "**********" at bounding box center [168, 116] width 154 height 118
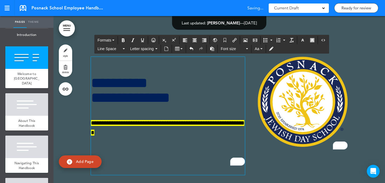
scroll to position [298, 0]
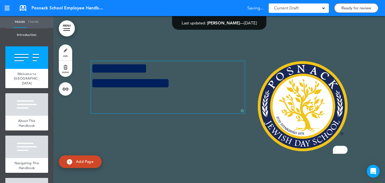
click at [64, 49] on link "style" at bounding box center [65, 52] width 13 height 16
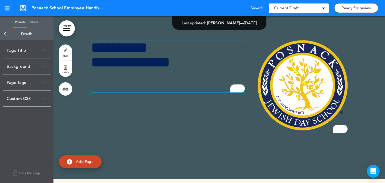
scroll to position [317, 0]
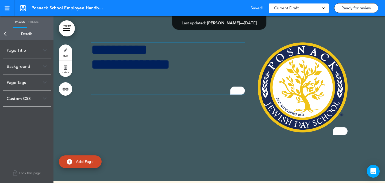
click at [17, 63] on div "Background" at bounding box center [27, 66] width 48 height 16
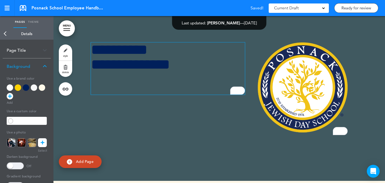
click at [11, 90] on div at bounding box center [27, 92] width 40 height 17
click at [7, 86] on div at bounding box center [10, 87] width 6 height 6
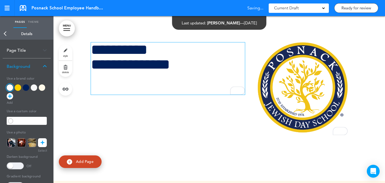
click at [149, 88] on p "To enrich screen reader interactions, please activate Accessibility in Grammarl…" at bounding box center [168, 89] width 154 height 9
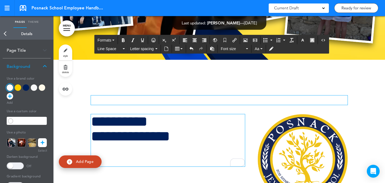
scroll to position [258, 0]
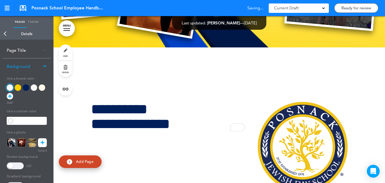
click at [354, 98] on div at bounding box center [220, 143] width 332 height 193
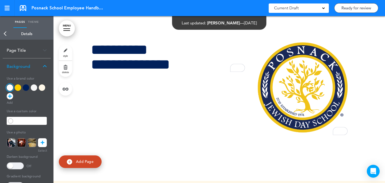
scroll to position [281, 0]
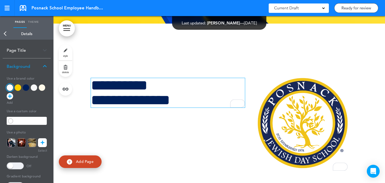
click at [93, 87] on h1 "**********" at bounding box center [168, 92] width 154 height 29
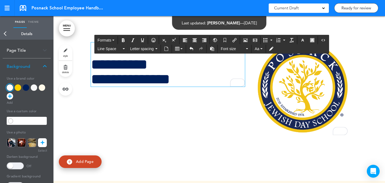
scroll to position [316, 0]
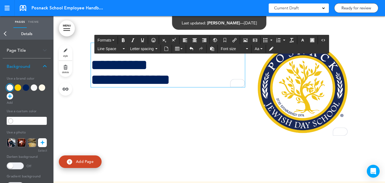
click at [64, 50] on link "style" at bounding box center [65, 52] width 13 height 16
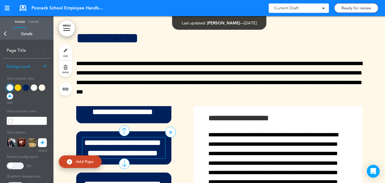
scroll to position [13396, 0]
click at [109, 137] on h6 "**********" at bounding box center [122, 147] width 80 height 21
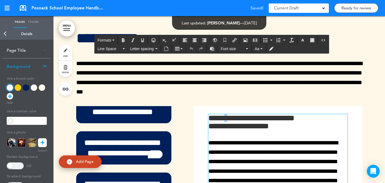
drag, startPoint x: 232, startPoint y: 89, endPoint x: 228, endPoint y: 89, distance: 4.0
click at [228, 114] on h6 "**********" at bounding box center [277, 122] width 139 height 16
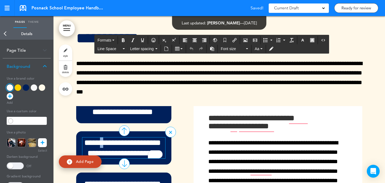
click at [103, 137] on h6 "**********" at bounding box center [122, 147] width 80 height 21
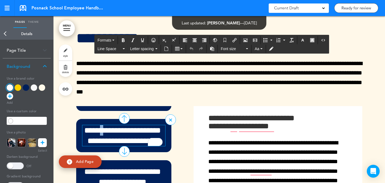
scroll to position [18, 0]
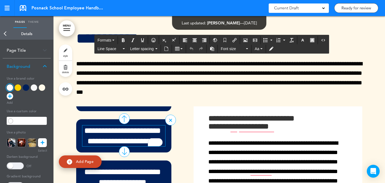
click at [110, 119] on div "**********" at bounding box center [123, 135] width 95 height 33
click at [104, 125] on h6 "**********" at bounding box center [122, 135] width 80 height 21
click at [124, 125] on h6 "**********" at bounding box center [122, 135] width 80 height 21
click at [102, 125] on h6 "**********" at bounding box center [122, 135] width 80 height 21
drag, startPoint x: 102, startPoint y: 102, endPoint x: 106, endPoint y: 102, distance: 3.2
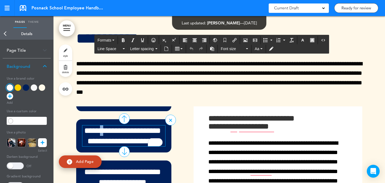
click at [106, 125] on h6 "**********" at bounding box center [122, 135] width 80 height 21
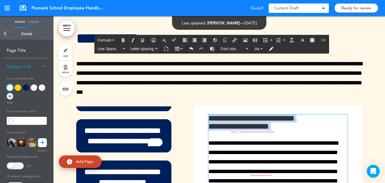
drag, startPoint x: 226, startPoint y: 94, endPoint x: 185, endPoint y: 89, distance: 41.5
click at [185, 106] on div "**********" at bounding box center [219, 164] width 286 height 116
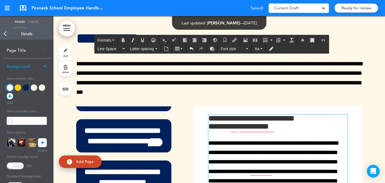
click at [293, 114] on h6 "**********" at bounding box center [277, 122] width 139 height 16
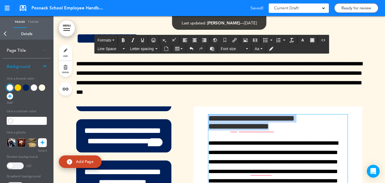
drag, startPoint x: 262, startPoint y: 99, endPoint x: 198, endPoint y: 91, distance: 64.4
click at [198, 109] on div "**********" at bounding box center [278, 164] width 161 height 110
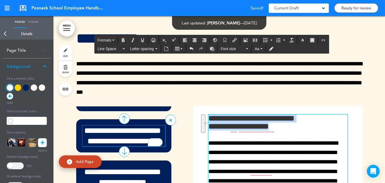
copy h6 "**********"
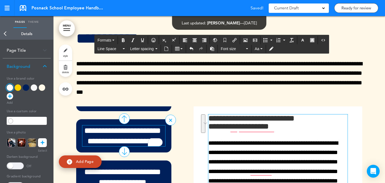
click at [138, 125] on h6 "**********" at bounding box center [122, 135] width 80 height 21
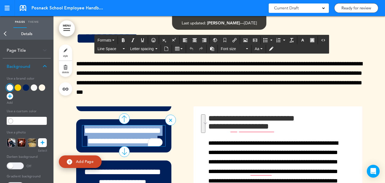
paste div "To enrich screen reader interactions, please activate Accessibility in Grammarl…"
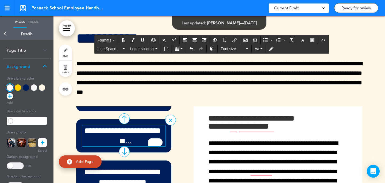
click at [137, 125] on h6 "**********" at bounding box center [122, 135] width 80 height 21
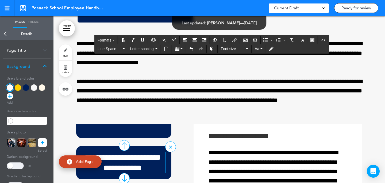
scroll to position [143, 0]
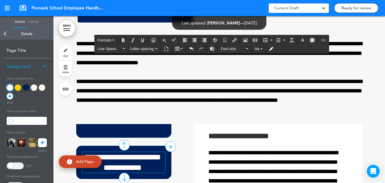
click at [127, 152] on h6 "**********" at bounding box center [122, 162] width 80 height 21
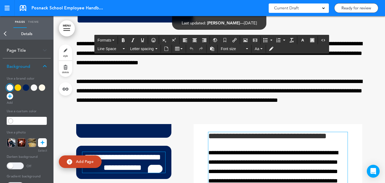
scroll to position [18, 0]
click at [247, 132] on h6 "**********" at bounding box center [276, 136] width 137 height 8
copy h6 "*"
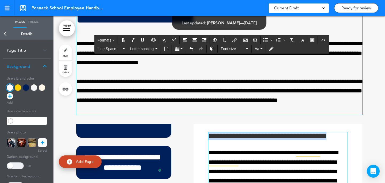
drag, startPoint x: 339, startPoint y: 107, endPoint x: 333, endPoint y: 86, distance: 22.2
click at [333, 86] on div "**********" at bounding box center [219, 135] width 286 height 289
copy h6 "**********"
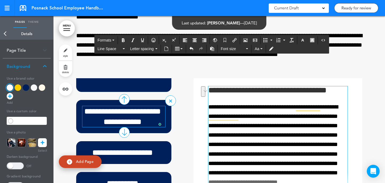
click at [134, 106] on h6 "**********" at bounding box center [122, 116] width 80 height 21
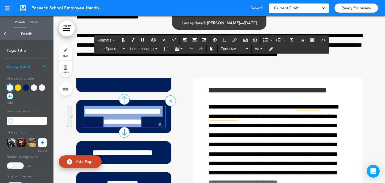
paste div "To enrich screen reader interactions, please activate Accessibility in Grammarl…"
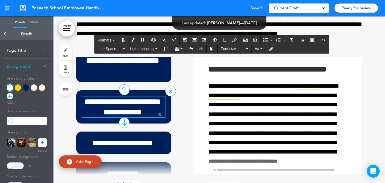
scroll to position [101, 0]
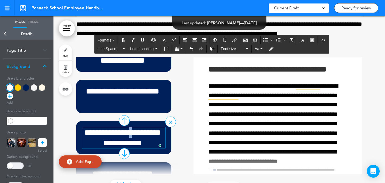
click at [141, 127] on h6 "**********" at bounding box center [122, 137] width 80 height 21
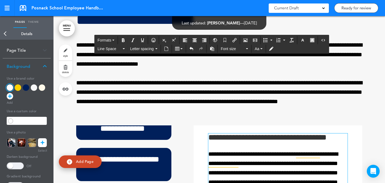
scroll to position [13996, 0]
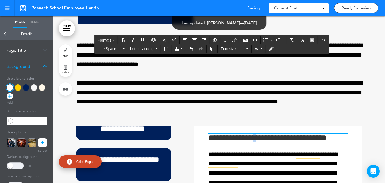
drag, startPoint x: 263, startPoint y: 110, endPoint x: 260, endPoint y: 110, distance: 3.2
click at [260, 133] on h6 "**********" at bounding box center [276, 137] width 137 height 8
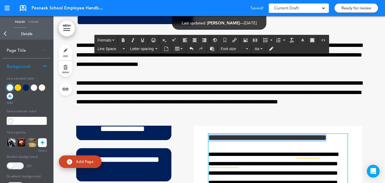
drag, startPoint x: 334, startPoint y: 102, endPoint x: 333, endPoint y: 96, distance: 6.3
click at [333, 96] on div "**********" at bounding box center [219, 137] width 286 height 289
copy h6 "**********"
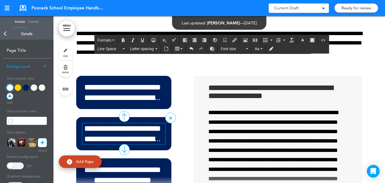
click at [130, 123] on h6 "**********" at bounding box center [122, 133] width 80 height 21
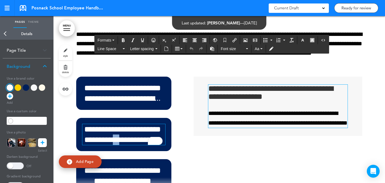
scroll to position [14296, 0]
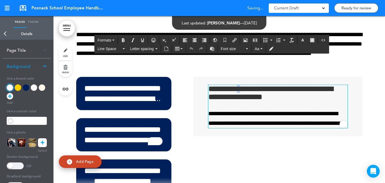
drag, startPoint x: 243, startPoint y: 60, endPoint x: 255, endPoint y: 60, distance: 11.2
click at [241, 85] on h6 "**********" at bounding box center [277, 93] width 139 height 16
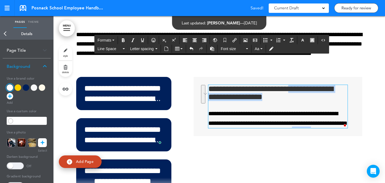
drag, startPoint x: 295, startPoint y: 72, endPoint x: 297, endPoint y: 58, distance: 14.0
click at [293, 85] on h6 "**********" at bounding box center [277, 93] width 139 height 16
copy h6 "**********"
drag, startPoint x: 271, startPoint y: 72, endPoint x: 190, endPoint y: 55, distance: 82.5
click at [190, 77] on div "**********" at bounding box center [219, 135] width 286 height 116
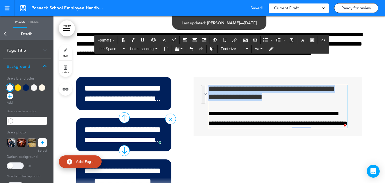
copy h6 "**********"
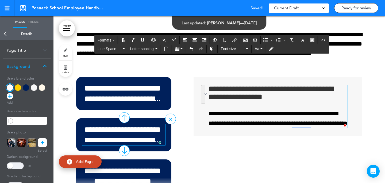
click at [133, 124] on h6 "**********" at bounding box center [122, 134] width 80 height 21
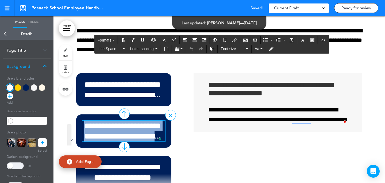
paste div "To enrich screen reader interactions, please activate Accessibility in Grammarl…"
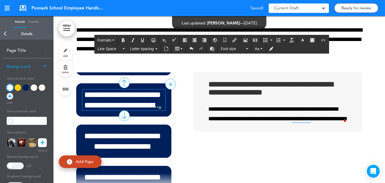
scroll to position [0, 0]
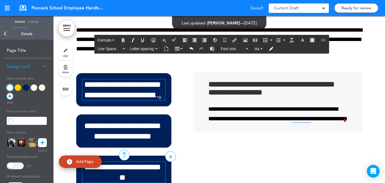
click at [132, 162] on h6 "**********" at bounding box center [122, 172] width 80 height 21
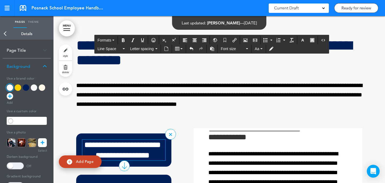
click at [150, 139] on h6 "**********" at bounding box center [122, 149] width 80 height 21
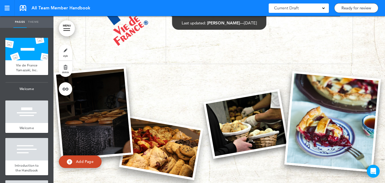
scroll to position [135, 0]
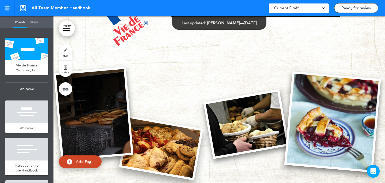
click at [164, 137] on img at bounding box center [161, 147] width 84 height 65
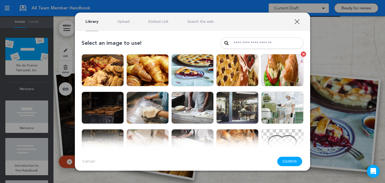
click at [290, 72] on img at bounding box center [282, 70] width 42 height 32
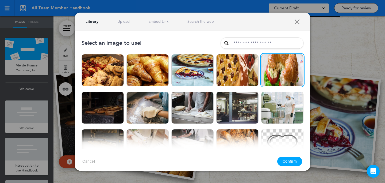
click at [293, 163] on button "Confirm" at bounding box center [289, 160] width 25 height 9
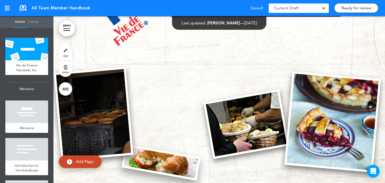
click at [169, 163] on img at bounding box center [160, 162] width 79 height 36
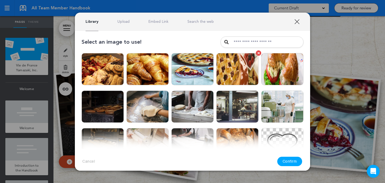
scroll to position [2, 0]
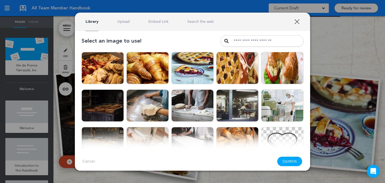
click at [353, 64] on div at bounding box center [192, 91] width 385 height 183
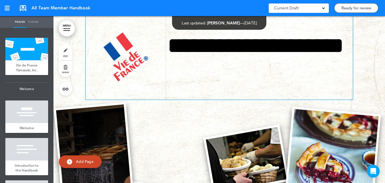
scroll to position [143, 0]
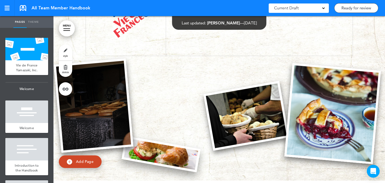
click at [167, 157] on img at bounding box center [160, 154] width 79 height 36
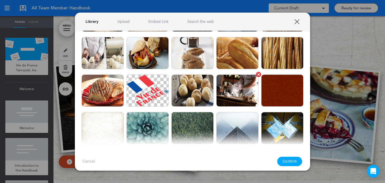
scroll to position [343, 0]
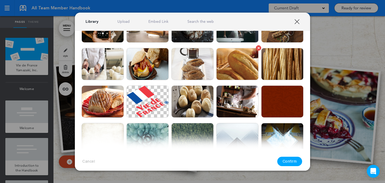
click at [246, 61] on img at bounding box center [237, 64] width 42 height 32
click at [289, 165] on button "Confirm" at bounding box center [289, 160] width 25 height 9
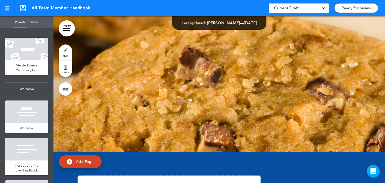
scroll to position [9860, 0]
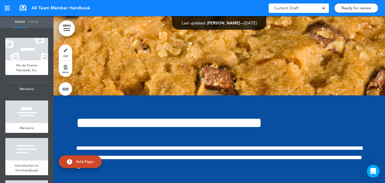
click at [67, 52] on link "style" at bounding box center [65, 52] width 13 height 16
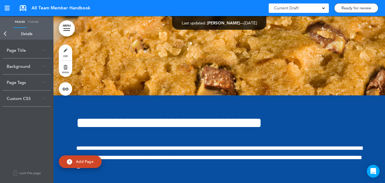
click at [40, 67] on div "Background" at bounding box center [27, 66] width 48 height 16
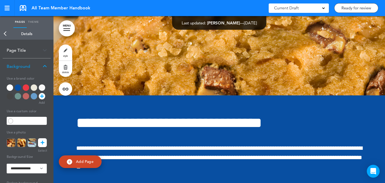
click at [44, 140] on icon at bounding box center [43, 142] width 4 height 9
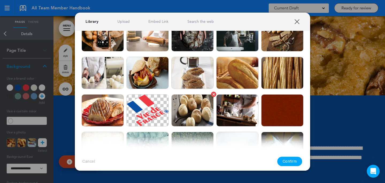
scroll to position [334, 0]
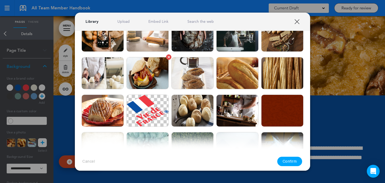
click at [157, 83] on img at bounding box center [148, 73] width 42 height 32
click at [295, 163] on button "Confirm" at bounding box center [289, 160] width 25 height 9
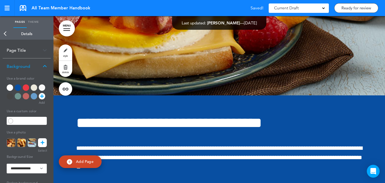
click at [42, 141] on icon at bounding box center [43, 142] width 4 height 9
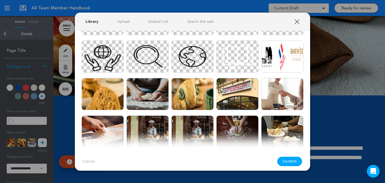
scroll to position [189, 0]
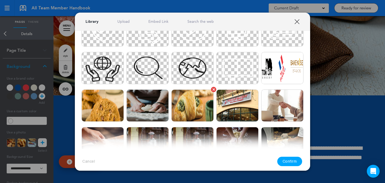
click at [187, 103] on img at bounding box center [192, 105] width 42 height 32
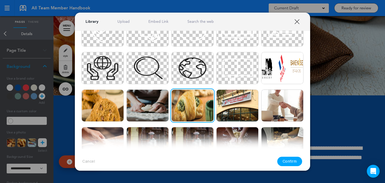
click at [295, 162] on button "Confirm" at bounding box center [289, 160] width 25 height 9
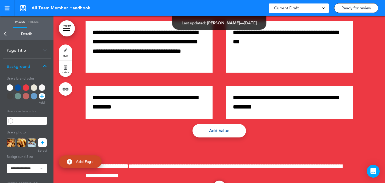
scroll to position [9250, 0]
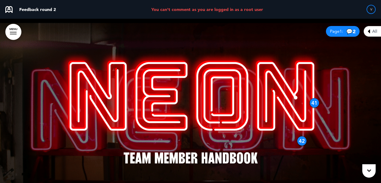
click at [368, 33] on div "All" at bounding box center [372, 31] width 17 height 11
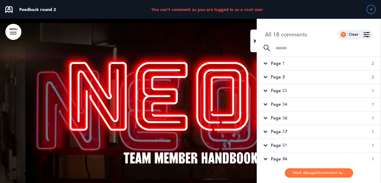
click at [307, 78] on div "Page 2 2" at bounding box center [319, 76] width 124 height 13
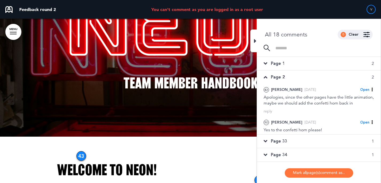
scroll to position [193, 0]
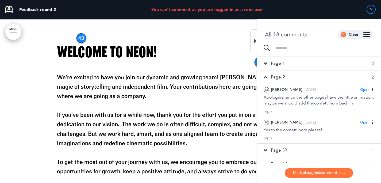
click at [253, 41] on div at bounding box center [253, 40] width 7 height 23
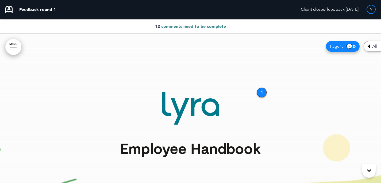
click at [264, 93] on div "1" at bounding box center [262, 92] width 10 height 10
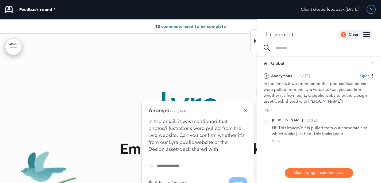
click at [249, 80] on div "Employee Handbook" at bounding box center [191, 129] width 268 height 117
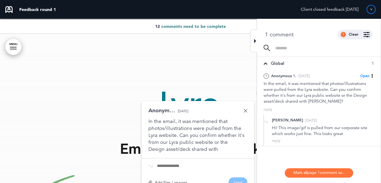
click at [251, 43] on div at bounding box center [253, 40] width 7 height 23
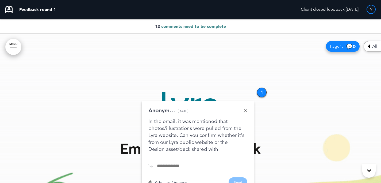
click at [263, 70] on div at bounding box center [190, 130] width 381 height 193
click at [261, 91] on div "1" at bounding box center [262, 92] width 10 height 10
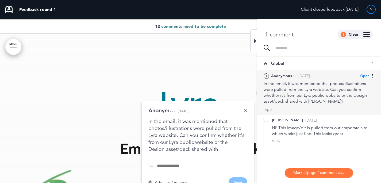
click at [369, 76] on span "Open" at bounding box center [364, 76] width 9 height 5
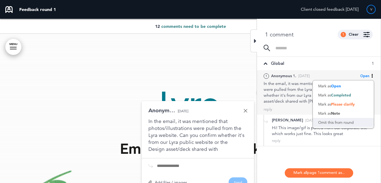
click at [350, 119] on div "Omit this from round" at bounding box center [343, 122] width 61 height 9
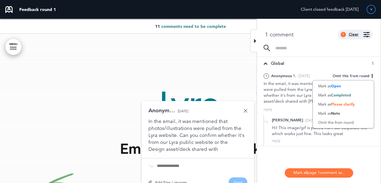
click at [357, 35] on div "Clear" at bounding box center [354, 35] width 10 height 4
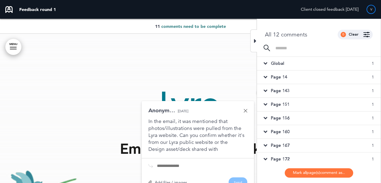
click at [322, 75] on div "Page 14 1" at bounding box center [319, 76] width 124 height 13
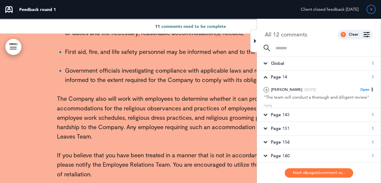
scroll to position [6447, 0]
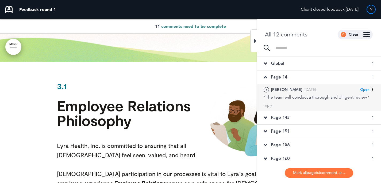
click at [317, 94] on div ""The team will conduct a thorough and diligent review"" at bounding box center [319, 97] width 110 height 6
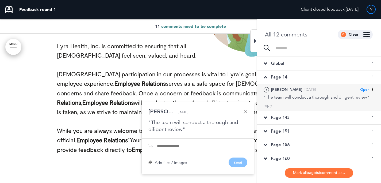
click at [362, 90] on span "Open" at bounding box center [364, 89] width 9 height 5
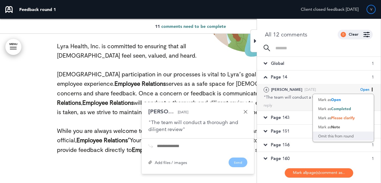
click at [345, 135] on div "Omit this from round" at bounding box center [343, 135] width 61 height 9
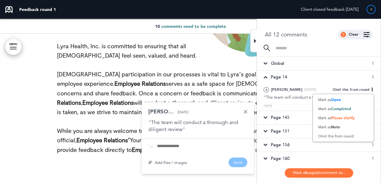
click at [290, 120] on div "Page 143 1" at bounding box center [319, 117] width 124 height 13
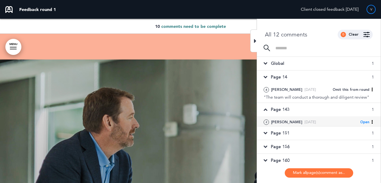
scroll to position [1442, 0]
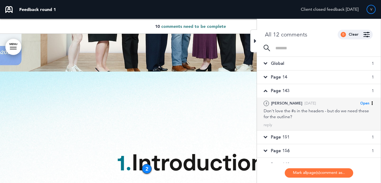
click at [320, 112] on div "Don't love the #s in the headers - but do we need these for the outline?" at bounding box center [319, 114] width 110 height 12
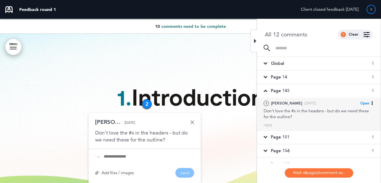
scroll to position [1508, 0]
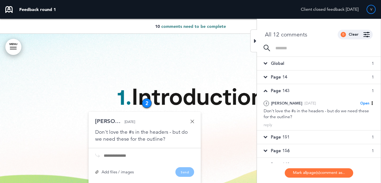
click at [337, 136] on div "Page 151 1" at bounding box center [319, 136] width 124 height 13
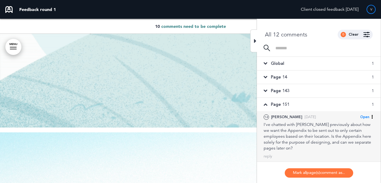
scroll to position [12, 0]
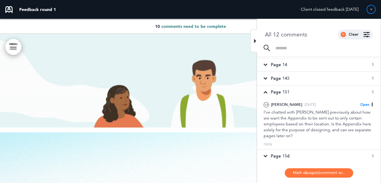
click at [301, 155] on div "Page 156 1" at bounding box center [319, 155] width 124 height 13
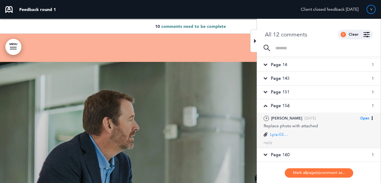
click at [310, 128] on div "Replace photo with attached" at bounding box center [319, 126] width 110 height 6
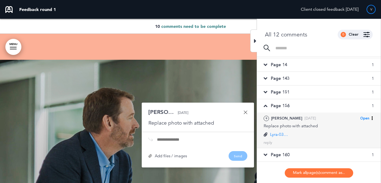
scroll to position [6064, 0]
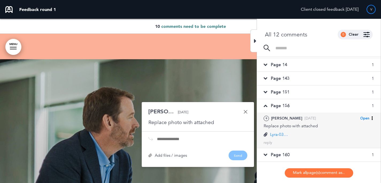
click at [281, 134] on p "Lyra-03-Female-Client-With-Provider-012 (1).jpg" at bounding box center [279, 134] width 19 height 6
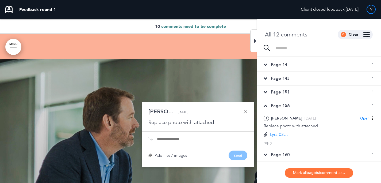
scroll to position [6265, 0]
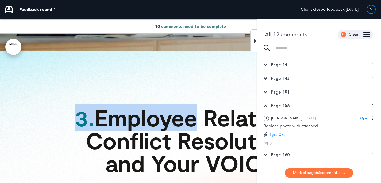
drag, startPoint x: 194, startPoint y: 94, endPoint x: 70, endPoint y: 93, distance: 124.4
click at [70, 106] on h1 "3. Employee Relations, Conflict Resolution, and Your VOICE" at bounding box center [191, 140] width 268 height 68
copy h1 "3. Employee"
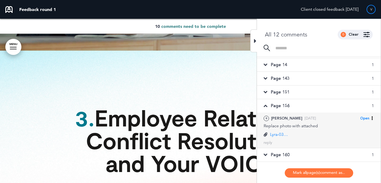
click at [364, 119] on span "Open" at bounding box center [364, 118] width 9 height 5
click at [343, 135] on span "Completed" at bounding box center [341, 137] width 20 height 5
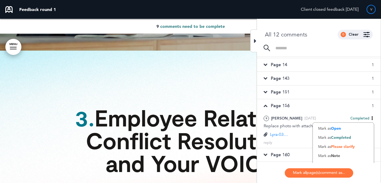
click at [286, 152] on span "Page 160" at bounding box center [280, 155] width 19 height 6
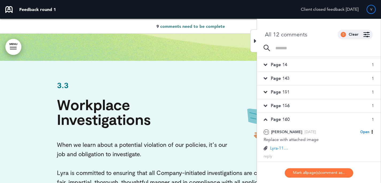
scroll to position [15189, 0]
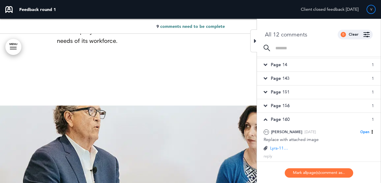
click at [281, 148] on p "Lyra-11-Client-Engaging-Platform-008.jpg" at bounding box center [279, 148] width 19 height 6
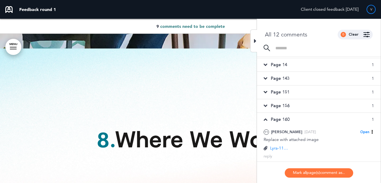
scroll to position [15436, 0]
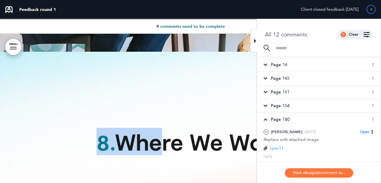
drag, startPoint x: 154, startPoint y: 74, endPoint x: 76, endPoint y: 77, distance: 77.6
click at [76, 130] on h1 "8. Where We Work" at bounding box center [191, 141] width 268 height 23
copy h1 "8. Whe"
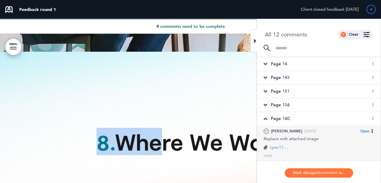
scroll to position [13, 0]
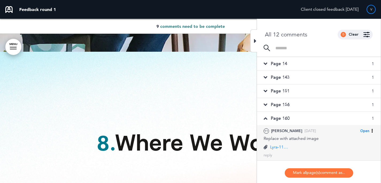
click at [365, 131] on span "Open" at bounding box center [364, 130] width 9 height 5
click at [343, 152] on span "Completed" at bounding box center [341, 149] width 20 height 5
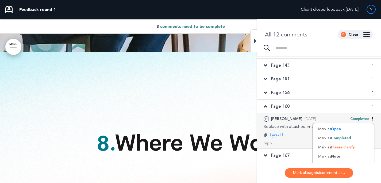
scroll to position [38, 0]
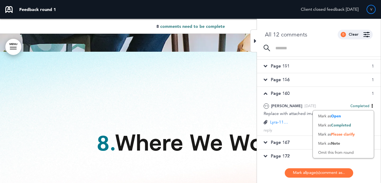
click at [289, 144] on span "Page 167" at bounding box center [280, 142] width 19 height 6
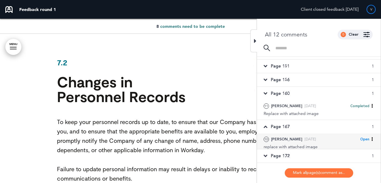
scroll to position [9050, 0]
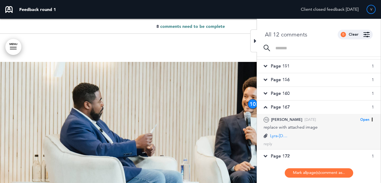
click at [280, 134] on p "Lyra-Female-Client-Video-Chat-024.jpg" at bounding box center [279, 136] width 19 height 6
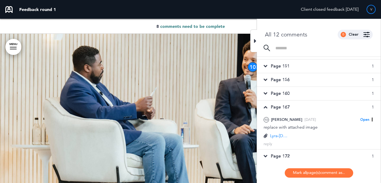
scroll to position [9192, 0]
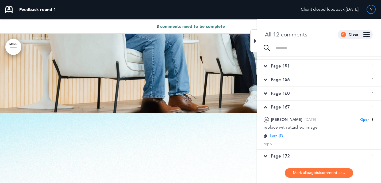
drag, startPoint x: 163, startPoint y: 174, endPoint x: 99, endPoint y: 172, distance: 64.8
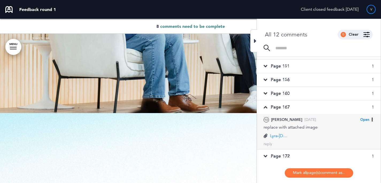
copy h1 "5. Wag"
click at [364, 120] on span "Open" at bounding box center [364, 119] width 9 height 5
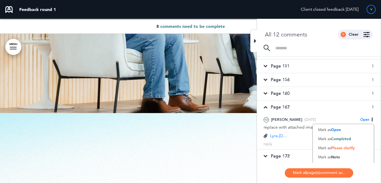
click at [344, 139] on span "Completed" at bounding box center [341, 138] width 20 height 5
click at [282, 157] on span "Page 172" at bounding box center [280, 156] width 19 height 6
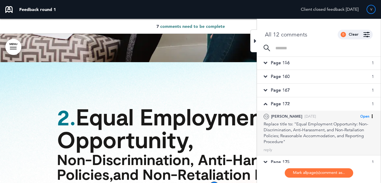
scroll to position [56, 0]
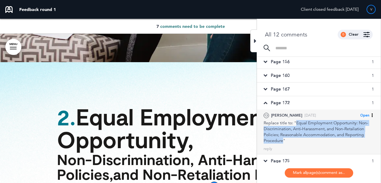
drag, startPoint x: 283, startPoint y: 140, endPoint x: 297, endPoint y: 123, distance: 22.5
click at [297, 123] on div "Replace title to: "Equal Employment Opportunity: Non-Discrimination, Anti-Haras…" at bounding box center [319, 132] width 110 height 24
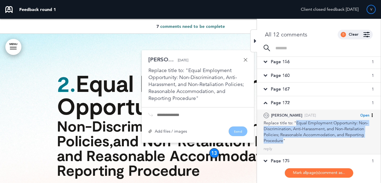
copy div "Equal Employment Opportunity: Non-Discrimination, Anti-Harassment, and Non-Reta…"
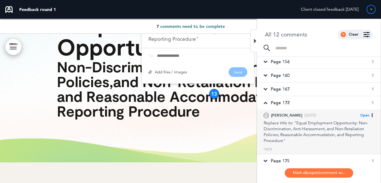
click at [363, 116] on span "Open" at bounding box center [364, 115] width 9 height 5
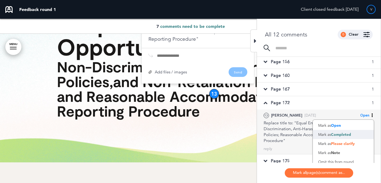
click at [346, 137] on div "Mark as Completed" at bounding box center [343, 134] width 61 height 9
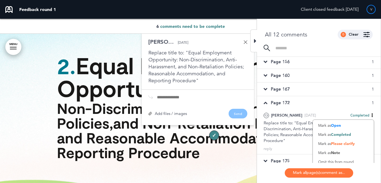
scroll to position [4284, 0]
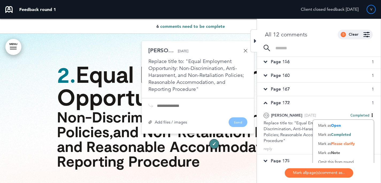
click at [286, 157] on div "Page 175 1" at bounding box center [319, 160] width 124 height 13
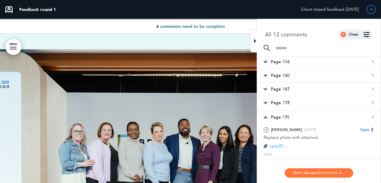
scroll to position [1250, 0]
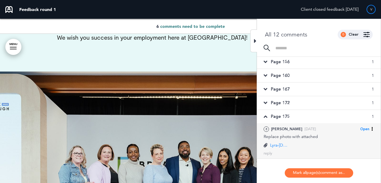
click at [282, 144] on p "Lyra-Male-Client-Video-Chat-016.jpg" at bounding box center [279, 145] width 19 height 6
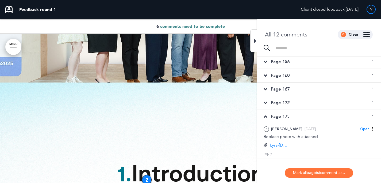
scroll to position [1434, 0]
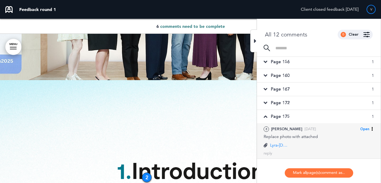
click at [363, 128] on span "Open" at bounding box center [364, 129] width 9 height 5
click at [358, 141] on div "Mark as Open" at bounding box center [343, 138] width 61 height 9
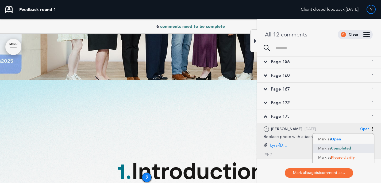
click at [351, 150] on div "Mark as Completed" at bounding box center [343, 147] width 61 height 9
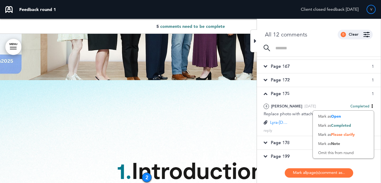
scroll to position [79, 0]
click at [284, 146] on div "Page 178 2" at bounding box center [319, 142] width 124 height 13
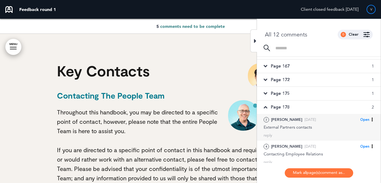
click at [296, 123] on div "3 Gary Tue, Aug 5 Open Mark as Open Mark as Completed Mark as Please clarify Ma…" at bounding box center [319, 123] width 110 height 14
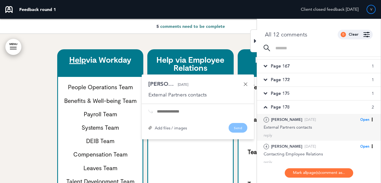
scroll to position [402, 0]
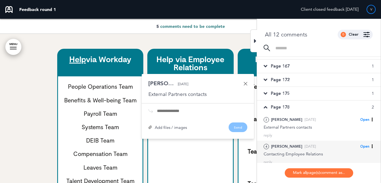
click at [314, 151] on div "Contacting Employee Relations" at bounding box center [319, 154] width 110 height 6
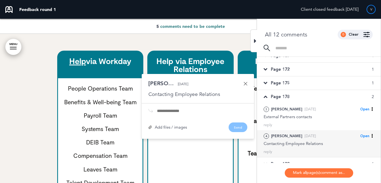
scroll to position [97, 0]
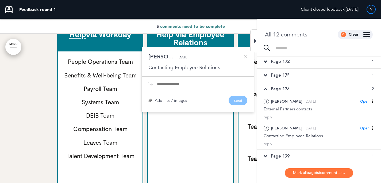
click at [317, 154] on div "Page 199 1" at bounding box center [319, 155] width 124 height 13
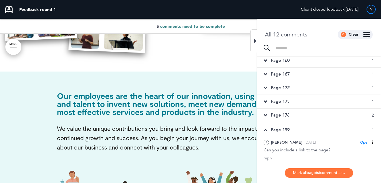
scroll to position [71, 0]
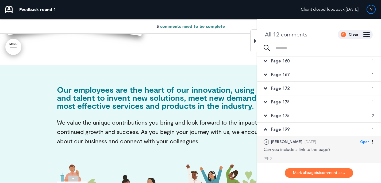
click at [329, 144] on div "5 Gary Tue, Aug 5 Open Mark as Open Mark as Completed Mark as Please clarify Ma…" at bounding box center [319, 142] width 110 height 6
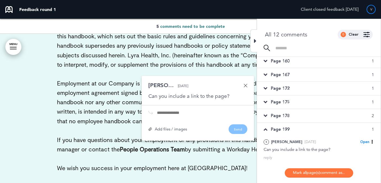
scroll to position [1119, 0]
click at [245, 84] on link at bounding box center [246, 86] width 4 height 4
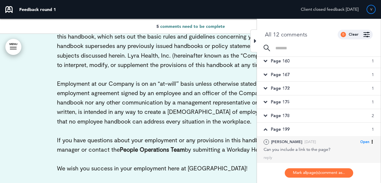
click at [300, 150] on div "Can you include a link to the page?" at bounding box center [319, 149] width 110 height 6
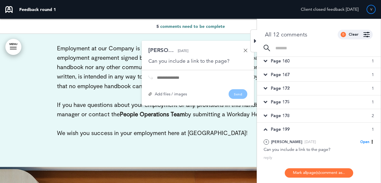
scroll to position [1108, 0]
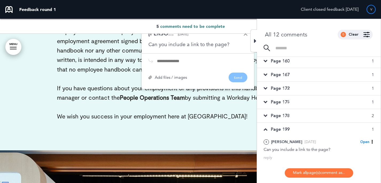
click at [339, 114] on div "Page 178 2" at bounding box center [319, 115] width 124 height 13
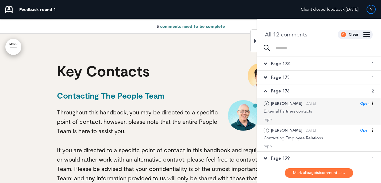
scroll to position [97, 0]
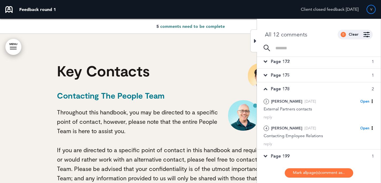
click at [329, 74] on div "Page 175 1" at bounding box center [319, 74] width 124 height 13
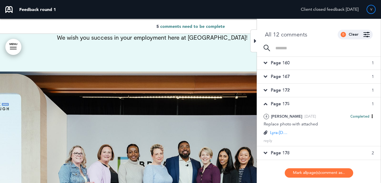
scroll to position [56, 0]
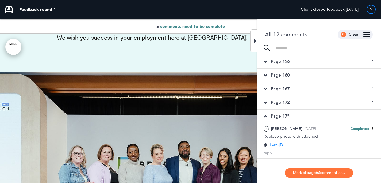
click at [327, 104] on div "Page 172 1" at bounding box center [319, 102] width 124 height 13
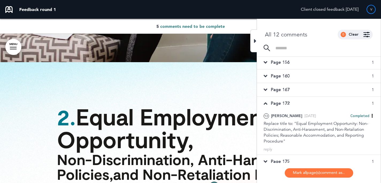
scroll to position [55, 0]
click at [328, 89] on div "Page 167 1" at bounding box center [319, 89] width 124 height 13
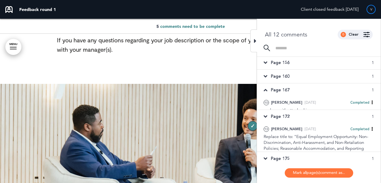
click at [329, 77] on div "Page 160 1" at bounding box center [319, 76] width 124 height 13
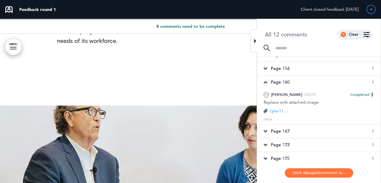
scroll to position [1, 0]
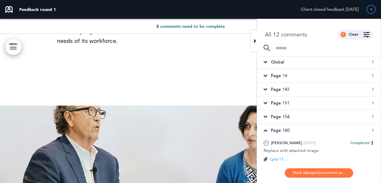
click at [327, 62] on div "Global 1" at bounding box center [319, 61] width 124 height 13
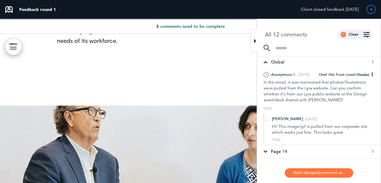
scroll to position [0, 0]
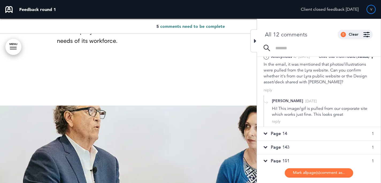
click at [327, 136] on div "Page 14 1" at bounding box center [319, 133] width 124 height 13
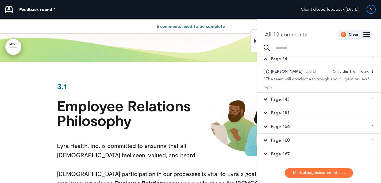
click at [331, 99] on div "Page 143 1" at bounding box center [319, 99] width 124 height 13
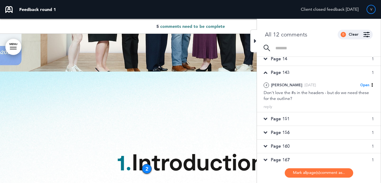
click at [338, 59] on div "Page 14 1" at bounding box center [319, 58] width 124 height 13
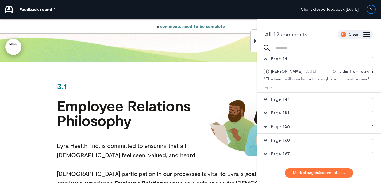
click at [312, 104] on div "Page 143 1" at bounding box center [319, 99] width 124 height 13
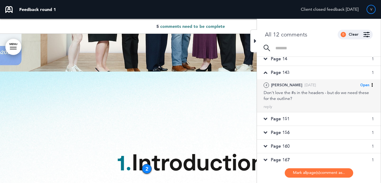
click at [315, 96] on div "Don't love the #s in the headers - but do we need these for the outline?" at bounding box center [319, 96] width 110 height 12
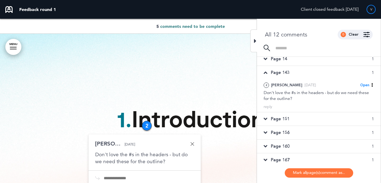
click at [292, 117] on div "Page 151 1" at bounding box center [319, 118] width 124 height 13
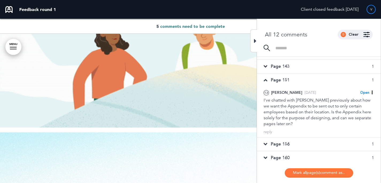
scroll to position [37, 0]
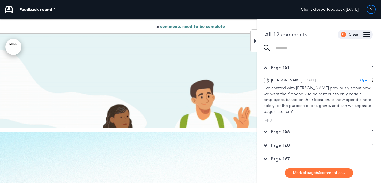
click at [295, 129] on div "Page 156 1" at bounding box center [319, 131] width 124 height 13
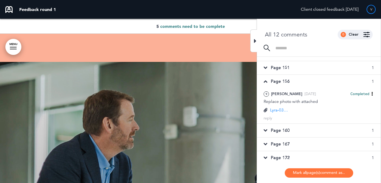
click at [294, 127] on div "Page 160 1" at bounding box center [319, 130] width 124 height 13
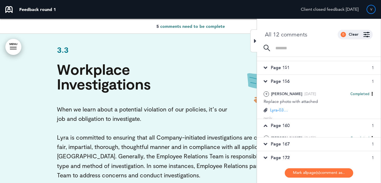
scroll to position [15189, 0]
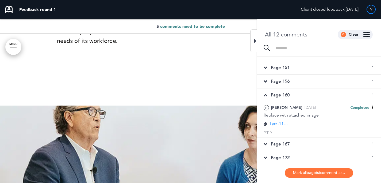
click at [297, 140] on div "Page 167 1" at bounding box center [319, 143] width 124 height 13
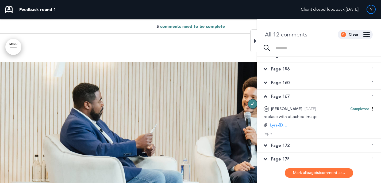
scroll to position [49, 0]
click at [297, 144] on div "Page 172 1" at bounding box center [319, 144] width 124 height 13
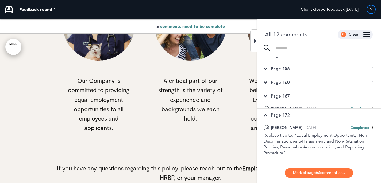
scroll to position [4242, 0]
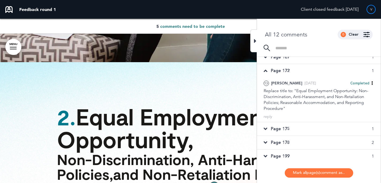
click at [298, 129] on div "Page 175 1" at bounding box center [319, 128] width 124 height 13
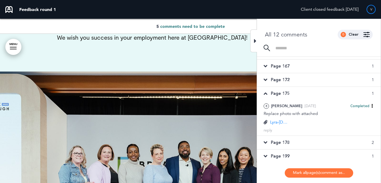
click at [299, 141] on div "Page 178 2" at bounding box center [319, 142] width 124 height 13
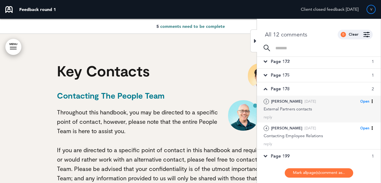
click at [315, 104] on div "3 Gary Tue, Aug 5 Open Mark as Open Mark as Completed Mark as Please clarify Ma…" at bounding box center [319, 101] width 110 height 6
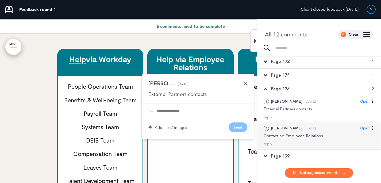
click at [308, 133] on div "Contacting Employee Relations" at bounding box center [319, 136] width 110 height 6
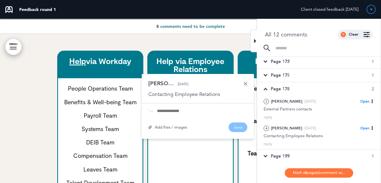
click at [301, 151] on div "Page 199 1" at bounding box center [319, 155] width 124 height 13
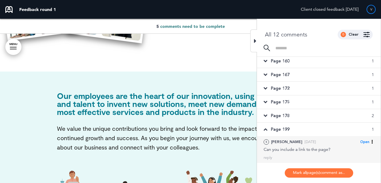
click at [313, 145] on div "5 Gary Tue, Aug 5 Open Mark as Open Mark as Completed Mark as Please clarify Ma…" at bounding box center [319, 146] width 110 height 14
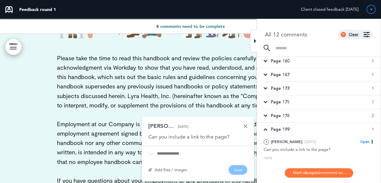
click at [353, 33] on div "Clear" at bounding box center [354, 35] width 10 height 4
click at [369, 35] on img at bounding box center [367, 34] width 6 height 5
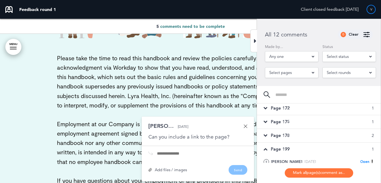
click at [345, 58] on span "Select status" at bounding box center [338, 56] width 22 height 7
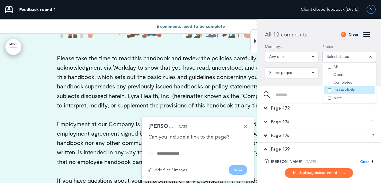
scroll to position [2, 0]
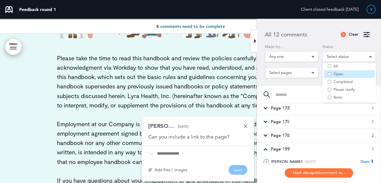
click at [327, 75] on li "Open" at bounding box center [349, 74] width 51 height 8
click at [328, 75] on li "Open" at bounding box center [349, 74] width 51 height 8
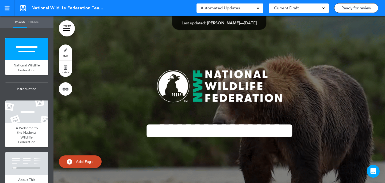
drag, startPoint x: 350, startPoint y: 10, endPoint x: 341, endPoint y: 3, distance: 11.1
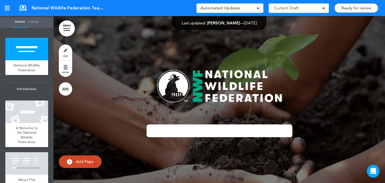
click at [350, 10] on link "Ready for review" at bounding box center [356, 8] width 44 height 10
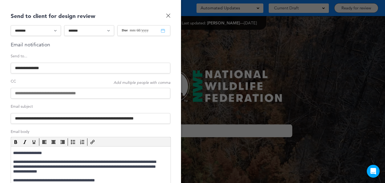
click at [44, 93] on input at bounding box center [91, 93] width 160 height 11
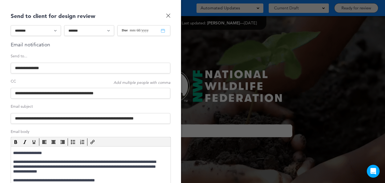
paste input "**********"
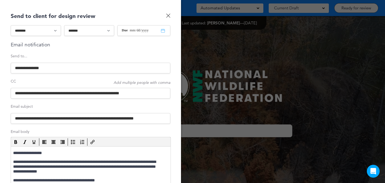
type input "**********"
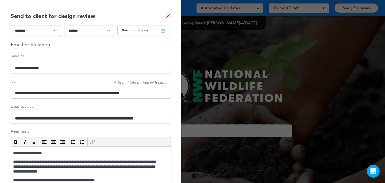
scroll to position [66, 0]
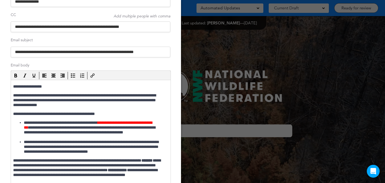
click at [43, 86] on p "**********" at bounding box center [88, 86] width 150 height 5
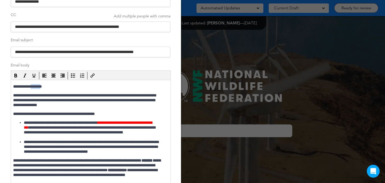
click at [43, 86] on p "**********" at bounding box center [88, 86] width 150 height 5
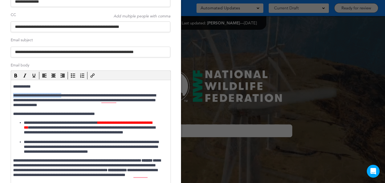
drag, startPoint x: 68, startPoint y: 95, endPoint x: 10, endPoint y: 95, distance: 58.6
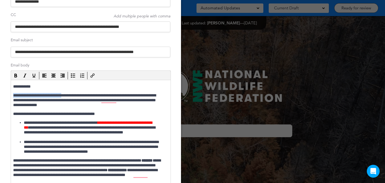
click at [11, 95] on html "**********" at bounding box center [91, 163] width 160 height 166
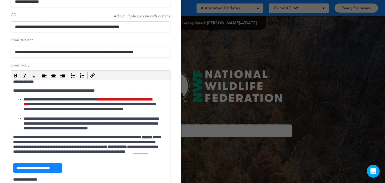
scroll to position [24, 0]
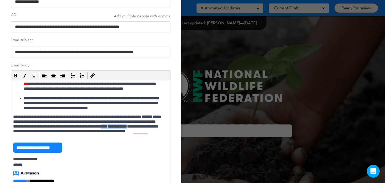
drag, startPoint x: 45, startPoint y: 131, endPoint x: 57, endPoint y: 131, distance: 12.0
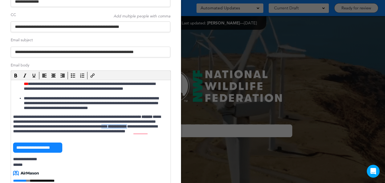
click at [57, 131] on p "**********" at bounding box center [88, 126] width 150 height 24
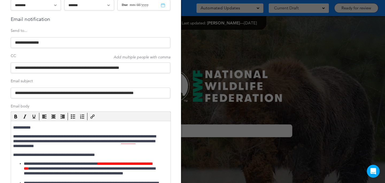
drag, startPoint x: 27, startPoint y: 91, endPoint x: 66, endPoint y: 92, distance: 38.8
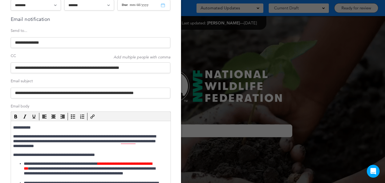
click at [66, 92] on input "**********" at bounding box center [91, 92] width 160 height 11
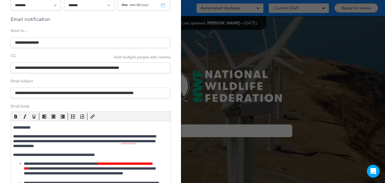
click at [66, 92] on input "**********" at bounding box center [91, 92] width 160 height 11
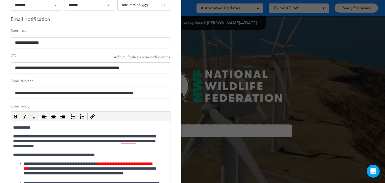
drag, startPoint x: 18, startPoint y: 93, endPoint x: 66, endPoint y: 90, distance: 48.2
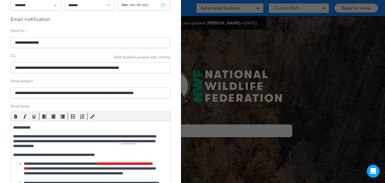
click at [60, 94] on input "**********" at bounding box center [91, 92] width 160 height 11
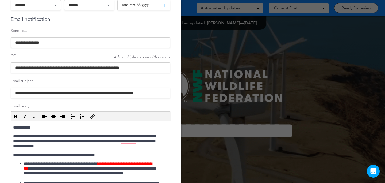
click at [64, 91] on input "**********" at bounding box center [91, 92] width 160 height 11
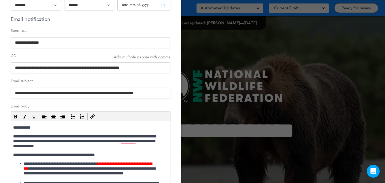
click at [65, 91] on input "**********" at bounding box center [91, 92] width 160 height 11
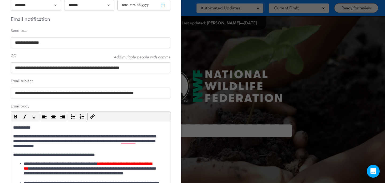
drag, startPoint x: 65, startPoint y: 92, endPoint x: 18, endPoint y: 93, distance: 47.1
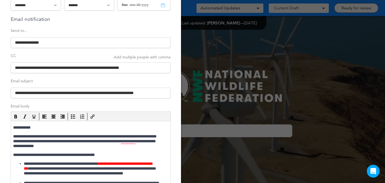
click at [18, 93] on input "**********" at bounding box center [91, 92] width 160 height 11
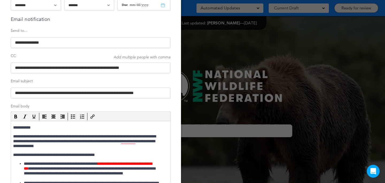
click at [18, 93] on input "**********" at bounding box center [91, 92] width 160 height 11
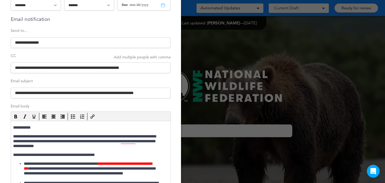
drag, startPoint x: 18, startPoint y: 92, endPoint x: 60, endPoint y: 89, distance: 42.4
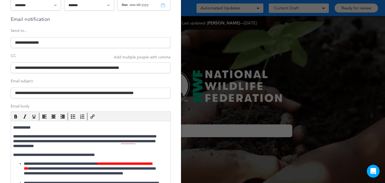
click at [66, 92] on input "**********" at bounding box center [91, 92] width 160 height 11
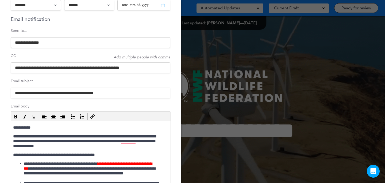
type input "**********"
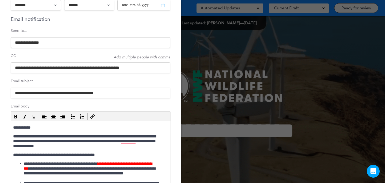
click at [101, 82] on p "Email subject" at bounding box center [91, 80] width 160 height 5
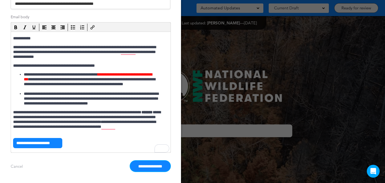
click at [135, 168] on input "**********" at bounding box center [150, 166] width 40 height 11
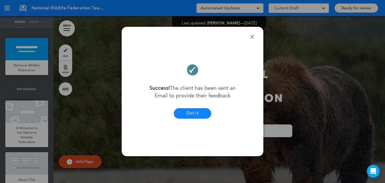
click at [188, 115] on button "Got it" at bounding box center [192, 113] width 37 height 10
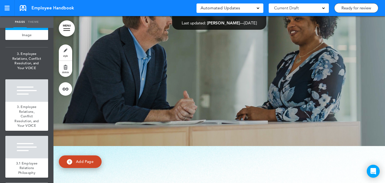
scroll to position [6162, 0]
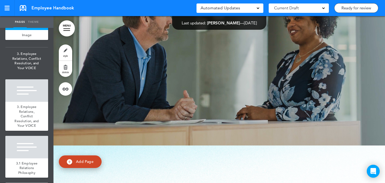
click at [59, 52] on link "style" at bounding box center [65, 52] width 13 height 16
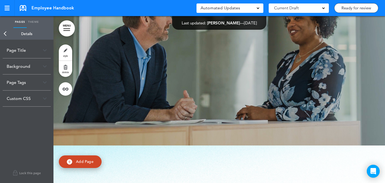
click at [41, 79] on div "Page Tags" at bounding box center [27, 82] width 48 height 16
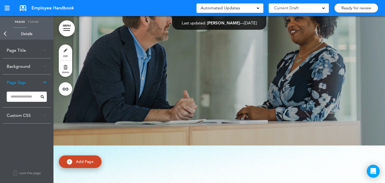
click at [41, 71] on div "Background" at bounding box center [27, 66] width 48 height 16
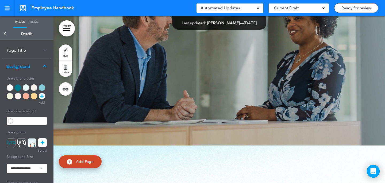
click at [45, 140] on link at bounding box center [42, 142] width 9 height 9
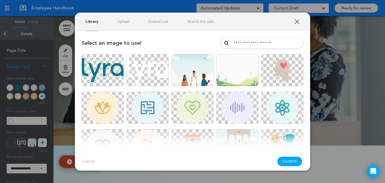
click at [126, 21] on link "Upload" at bounding box center [123, 21] width 12 height 5
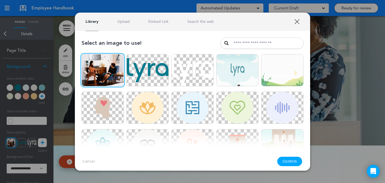
scroll to position [15629, 0]
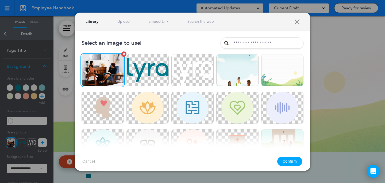
click at [97, 77] on img at bounding box center [103, 70] width 42 height 32
click at [95, 67] on img at bounding box center [103, 70] width 42 height 32
click at [287, 161] on button "Confirm" at bounding box center [289, 160] width 25 height 9
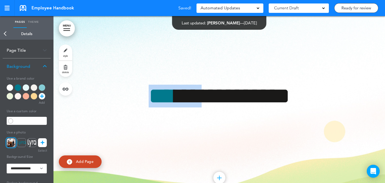
scroll to position [15510, 0]
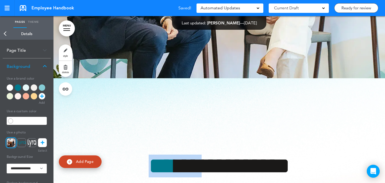
click at [67, 50] on link "style" at bounding box center [65, 52] width 13 height 16
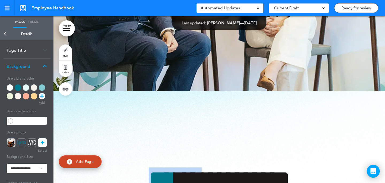
click at [69, 47] on link "style" at bounding box center [65, 52] width 13 height 16
click at [69, 50] on link "style" at bounding box center [65, 52] width 13 height 16
drag, startPoint x: 45, startPoint y: 142, endPoint x: 109, endPoint y: 48, distance: 112.7
click at [45, 141] on link at bounding box center [42, 142] width 9 height 9
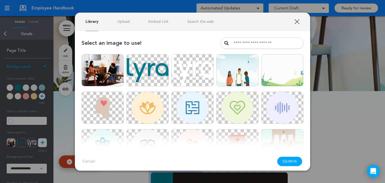
click at [125, 20] on link "Upload" at bounding box center [123, 21] width 12 height 5
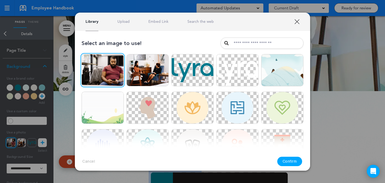
click at [293, 158] on button "Confirm" at bounding box center [289, 160] width 25 height 9
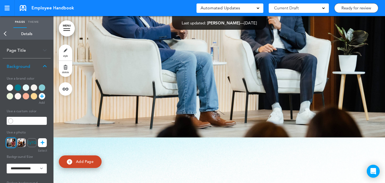
scroll to position [9218, 0]
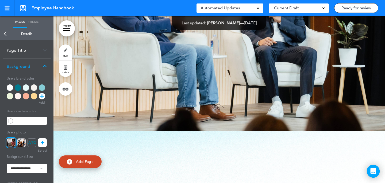
click at [68, 50] on link "style" at bounding box center [65, 52] width 13 height 16
click at [44, 142] on link at bounding box center [42, 142] width 9 height 9
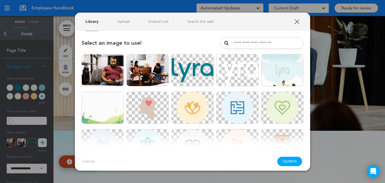
drag, startPoint x: 124, startPoint y: 20, endPoint x: 95, endPoint y: 87, distance: 73.2
click at [124, 20] on link "Upload" at bounding box center [123, 21] width 12 height 5
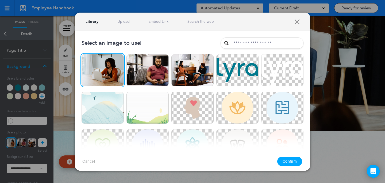
click at [290, 161] on button "Confirm" at bounding box center [289, 160] width 25 height 9
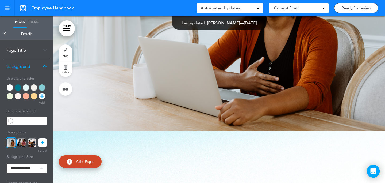
click at [68, 31] on link "MENU" at bounding box center [67, 28] width 16 height 16
click at [67, 29] on link "MENU" at bounding box center [67, 28] width 16 height 16
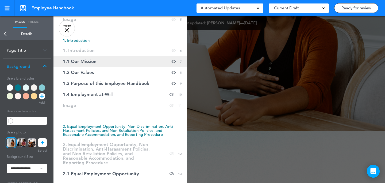
scroll to position [104, 0]
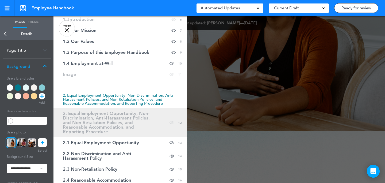
click at [123, 115] on span "2. Equal Employment Opportunity, Non-Discrimination, Anti-Harassment Policies, …" at bounding box center [107, 122] width 88 height 23
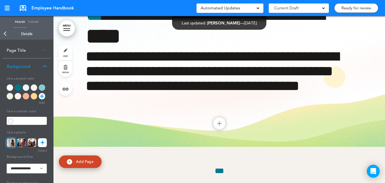
scroll to position [4293, 0]
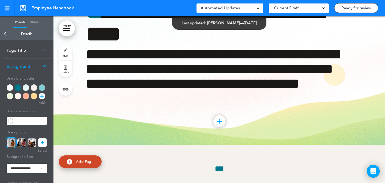
click at [68, 51] on link "style" at bounding box center [65, 52] width 13 height 16
click at [36, 51] on div "Page Title" at bounding box center [27, 50] width 48 height 16
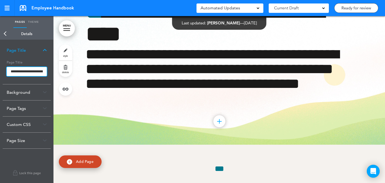
drag, startPoint x: 14, startPoint y: 72, endPoint x: 52, endPoint y: 75, distance: 37.6
click at [52, 75] on div "**********" at bounding box center [27, 111] width 54 height 143
click at [20, 74] on input "**********" at bounding box center [27, 71] width 40 height 9
click at [16, 72] on input "**********" at bounding box center [27, 71] width 40 height 9
paste input "**********"
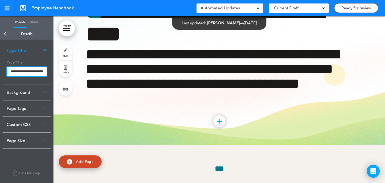
scroll to position [0, 217]
type input "**********"
click at [245, 142] on body "Make this page common so it is available in other handbooks. This handbook Prev…" at bounding box center [192, 91] width 385 height 183
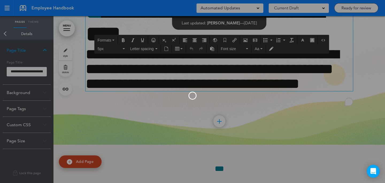
scroll to position [1407, 0]
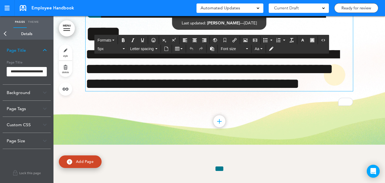
click at [175, 45] on span "**********" at bounding box center [205, 22] width 238 height 45
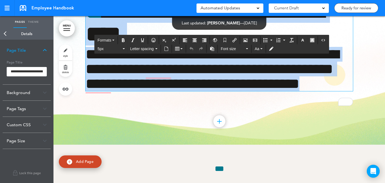
paste div "To enrich screen reader interactions, please activate Accessibility in Grammarl…"
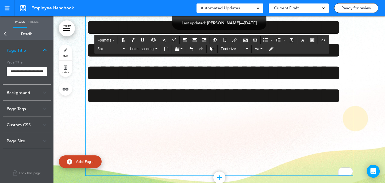
scroll to position [4271, 0]
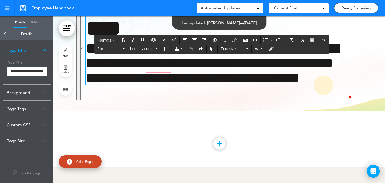
click at [237, 40] on h1 "**********" at bounding box center [220, 16] width 268 height 45
click at [234, 85] on h1 "**********" at bounding box center [220, 63] width 268 height 44
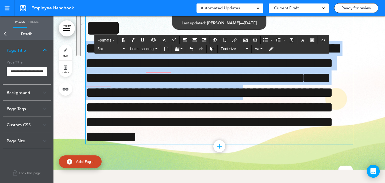
drag, startPoint x: 266, startPoint y: 163, endPoint x: 85, endPoint y: 108, distance: 189.6
click at [86, 108] on h1 "**********" at bounding box center [220, 92] width 268 height 103
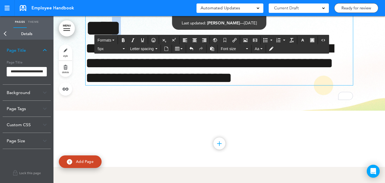
drag, startPoint x: 216, startPoint y: 84, endPoint x: 220, endPoint y: 84, distance: 4.0
click at [220, 39] on span "**********" at bounding box center [205, 16] width 238 height 45
click at [243, 40] on h1 "**********" at bounding box center [220, 16] width 268 height 45
click at [67, 33] on link "MENU" at bounding box center [67, 28] width 16 height 16
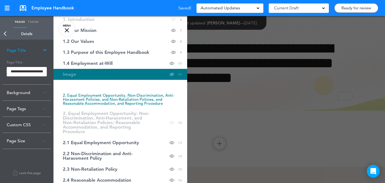
scroll to position [51, 0]
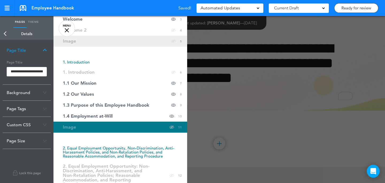
click at [135, 44] on link "Image Hide page in table of contents 5" at bounding box center [121, 41] width 134 height 11
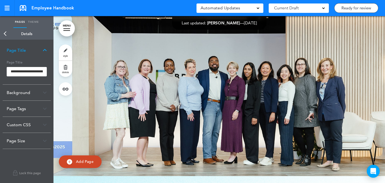
scroll to position [1324, 0]
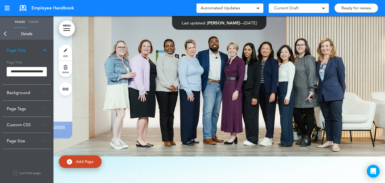
click at [68, 49] on link "style" at bounding box center [65, 52] width 13 height 16
type input "*****"
click at [42, 96] on div "Background" at bounding box center [27, 93] width 48 height 16
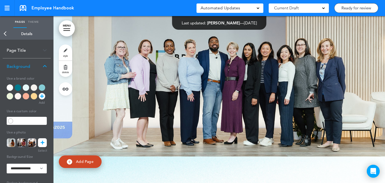
drag, startPoint x: 43, startPoint y: 141, endPoint x: 111, endPoint y: 46, distance: 117.2
click at [43, 141] on icon at bounding box center [43, 142] width 4 height 9
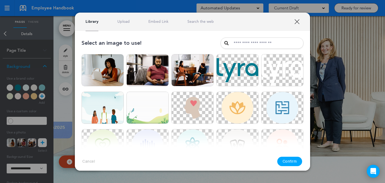
click at [124, 19] on link "Upload" at bounding box center [123, 21] width 12 height 5
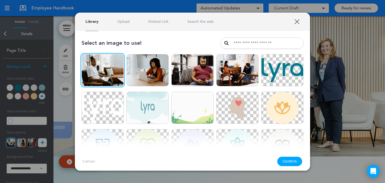
click at [286, 160] on button "Confirm" at bounding box center [289, 160] width 25 height 9
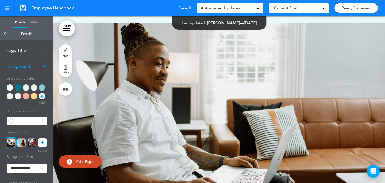
scroll to position [1265, 0]
click at [72, 24] on link "MENU" at bounding box center [67, 28] width 16 height 16
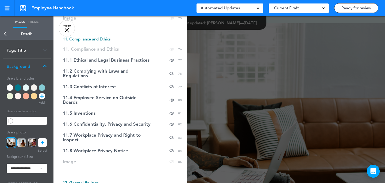
scroll to position [1193, 0]
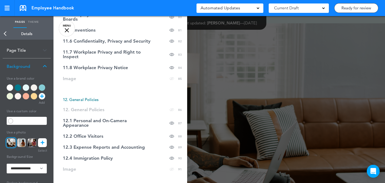
click at [212, 117] on div at bounding box center [246, 91] width 385 height 183
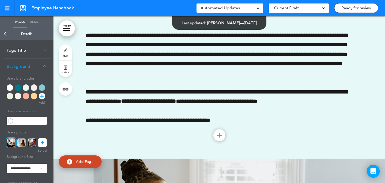
scroll to position [371, 0]
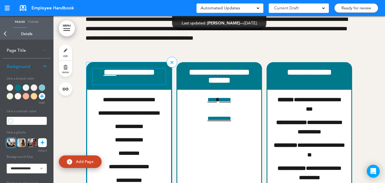
click at [153, 74] on strong "**********" at bounding box center [135, 72] width 38 height 8
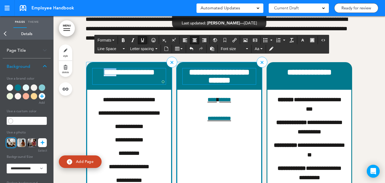
click at [233, 75] on strong "**********" at bounding box center [219, 76] width 60 height 16
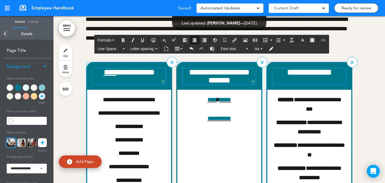
click at [300, 74] on strong "**********" at bounding box center [309, 72] width 44 height 8
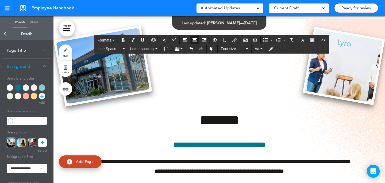
scroll to position [549, 0]
